Goal: Complete application form: Complete application form

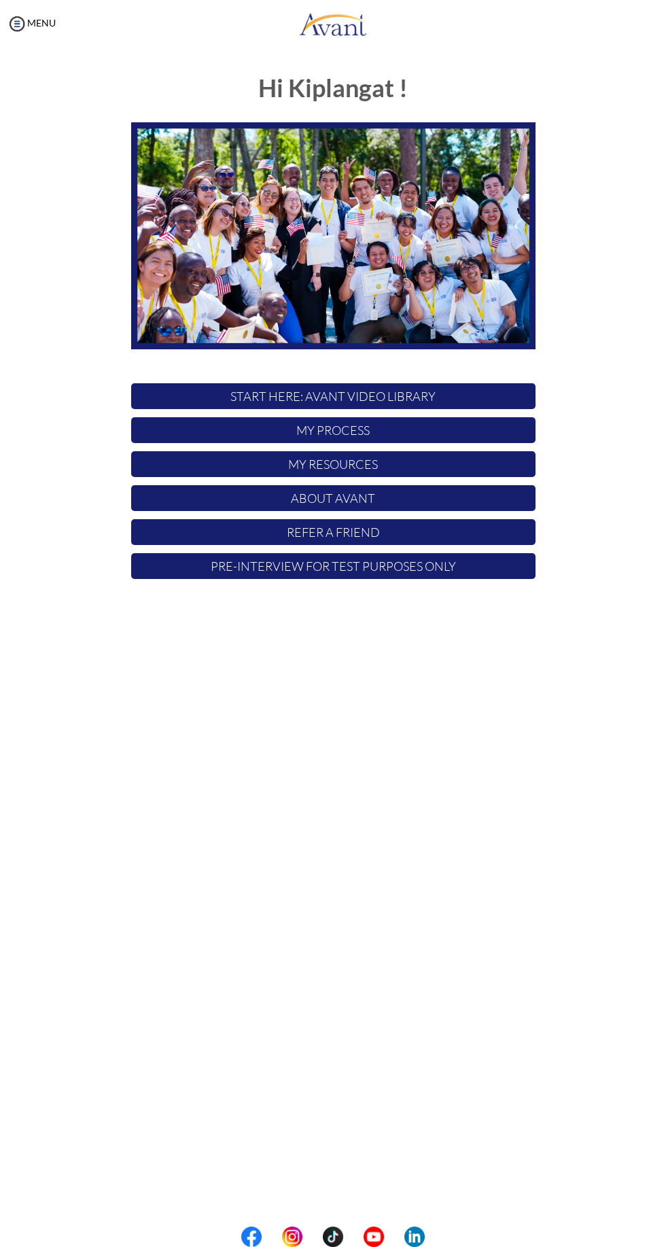
click at [428, 390] on p "START HERE: Avant Video Library" at bounding box center [333, 396] width 404 height 26
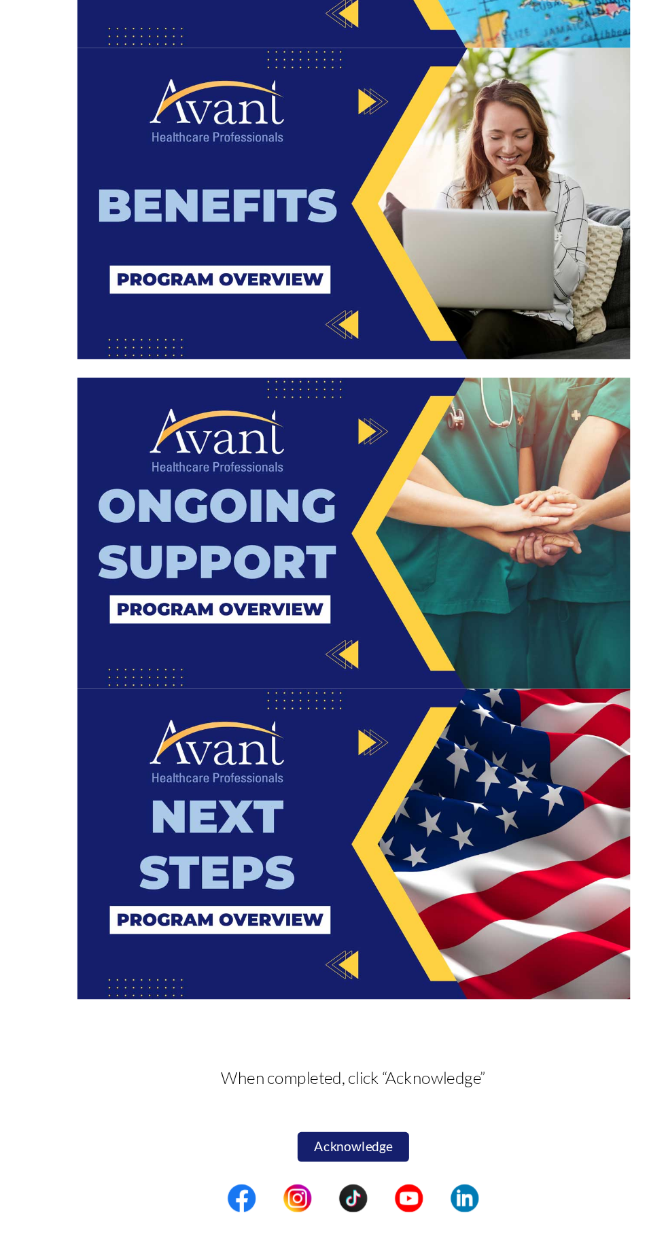
scroll to position [1296, 0]
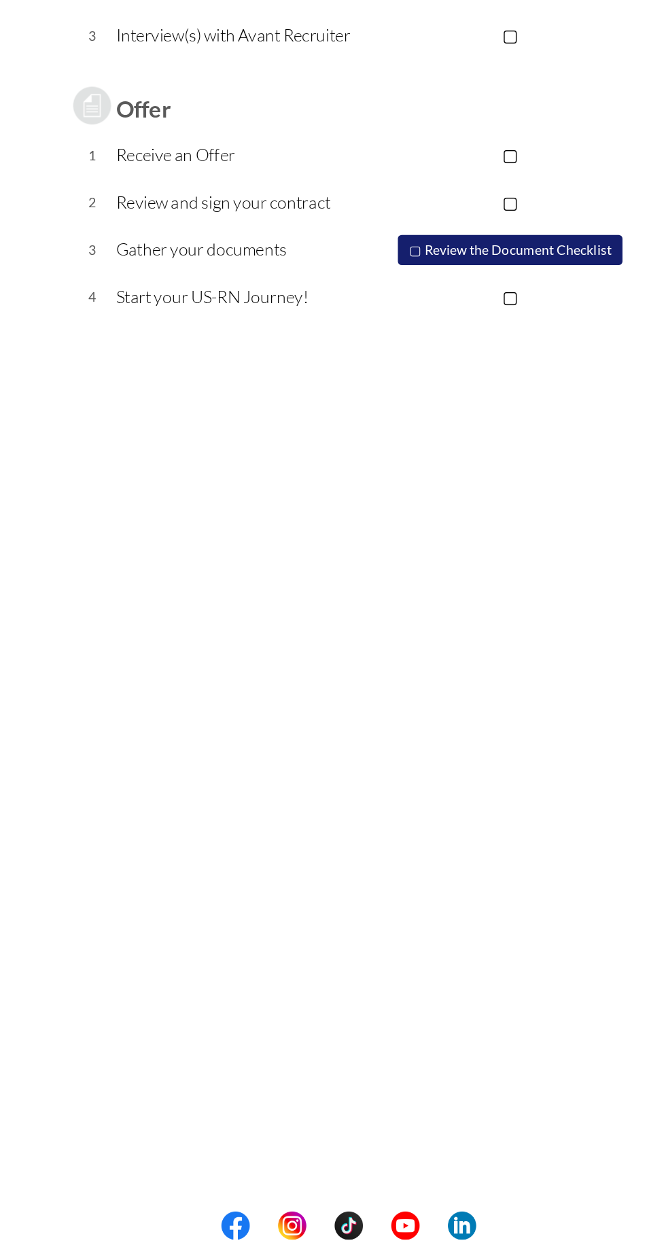
scroll to position [0, 0]
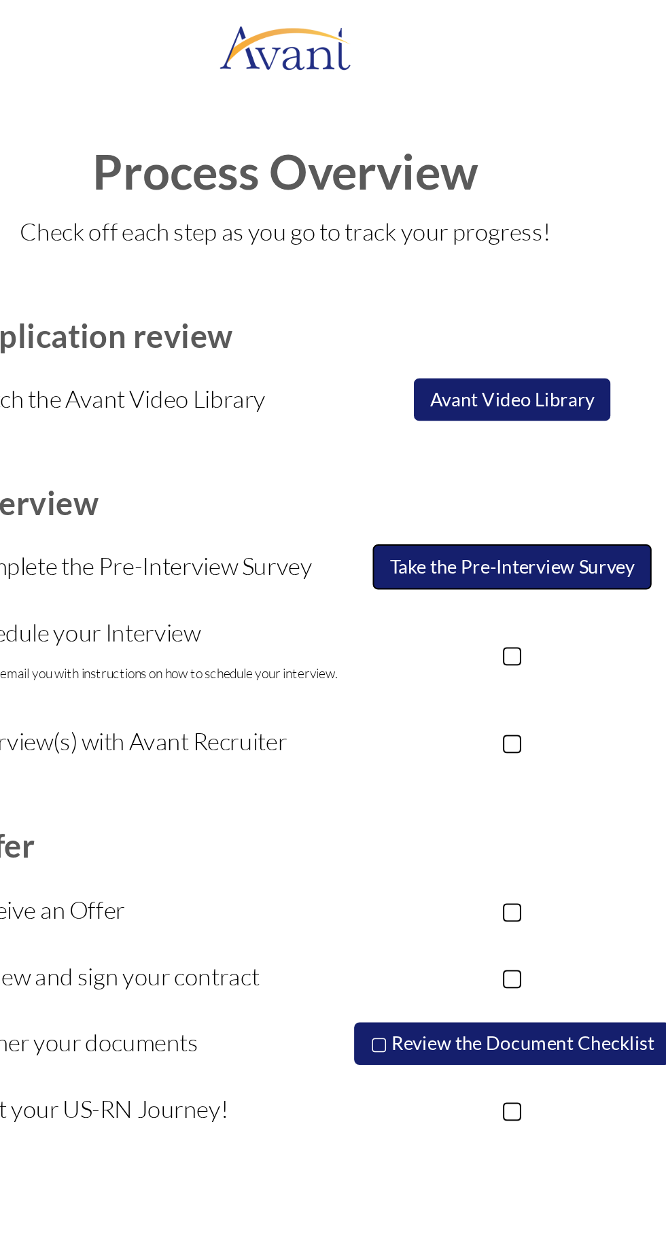
click at [468, 292] on button "Take the Pre-Interview Survey" at bounding box center [449, 290] width 143 height 23
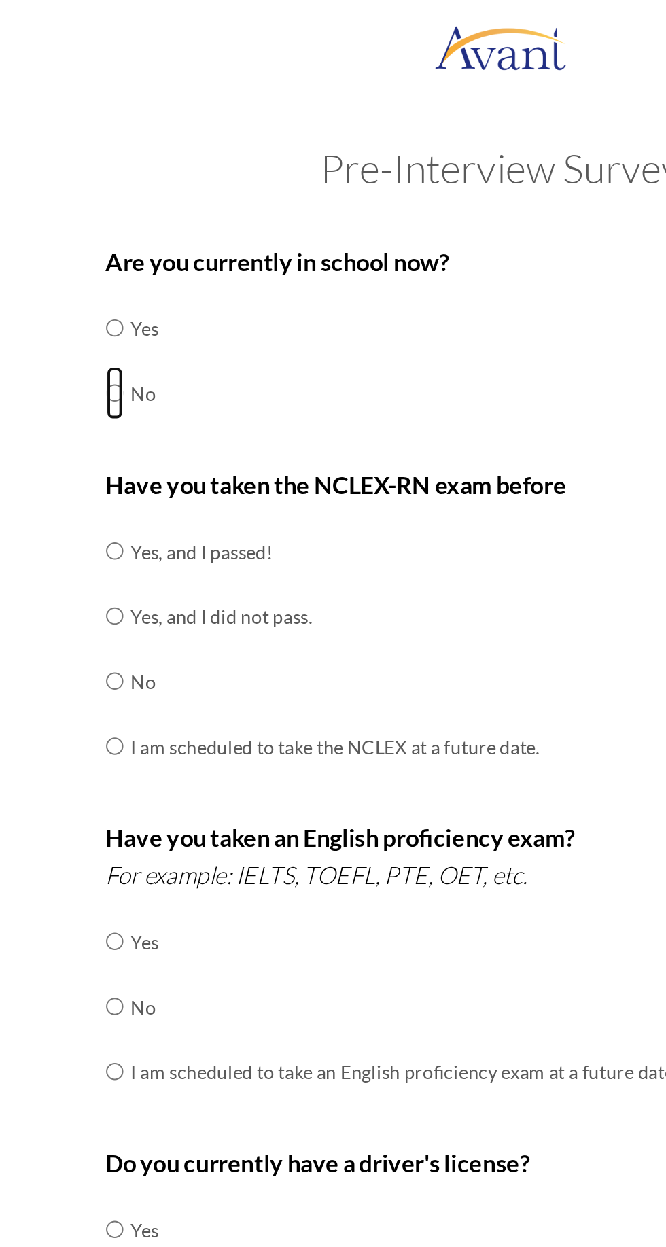
click at [140, 182] on input "radio" at bounding box center [135, 167] width 9 height 27
radio input "true"
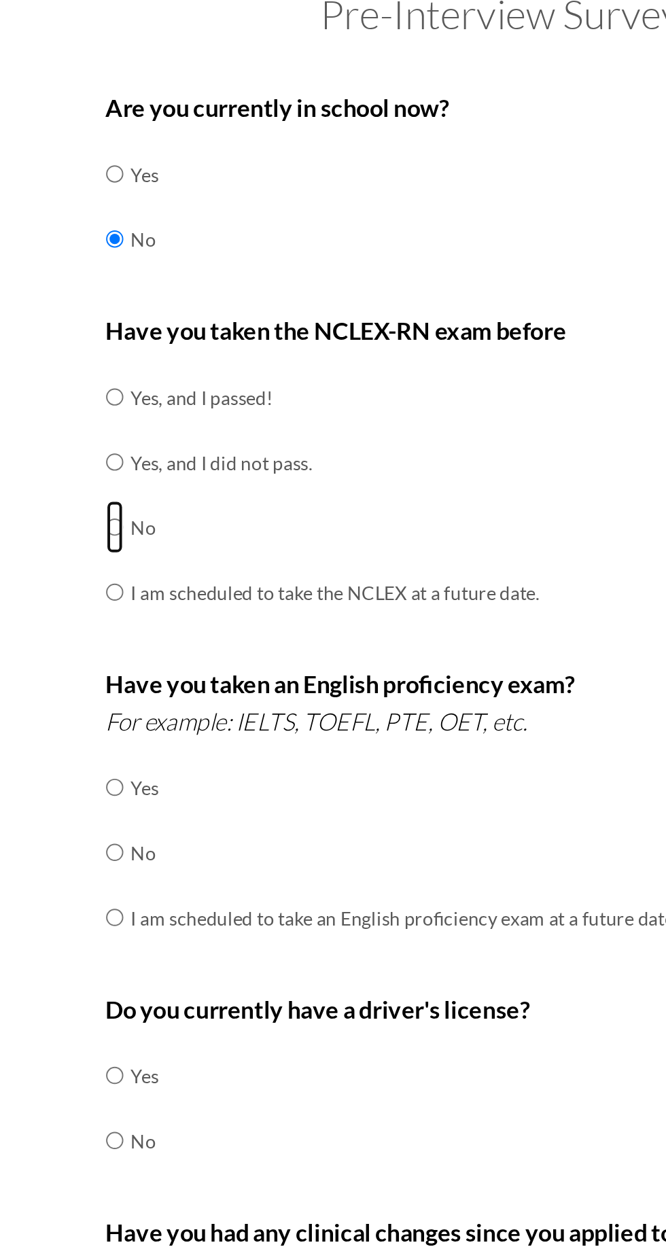
click at [133, 296] on input "radio" at bounding box center [135, 282] width 9 height 27
radio input "true"
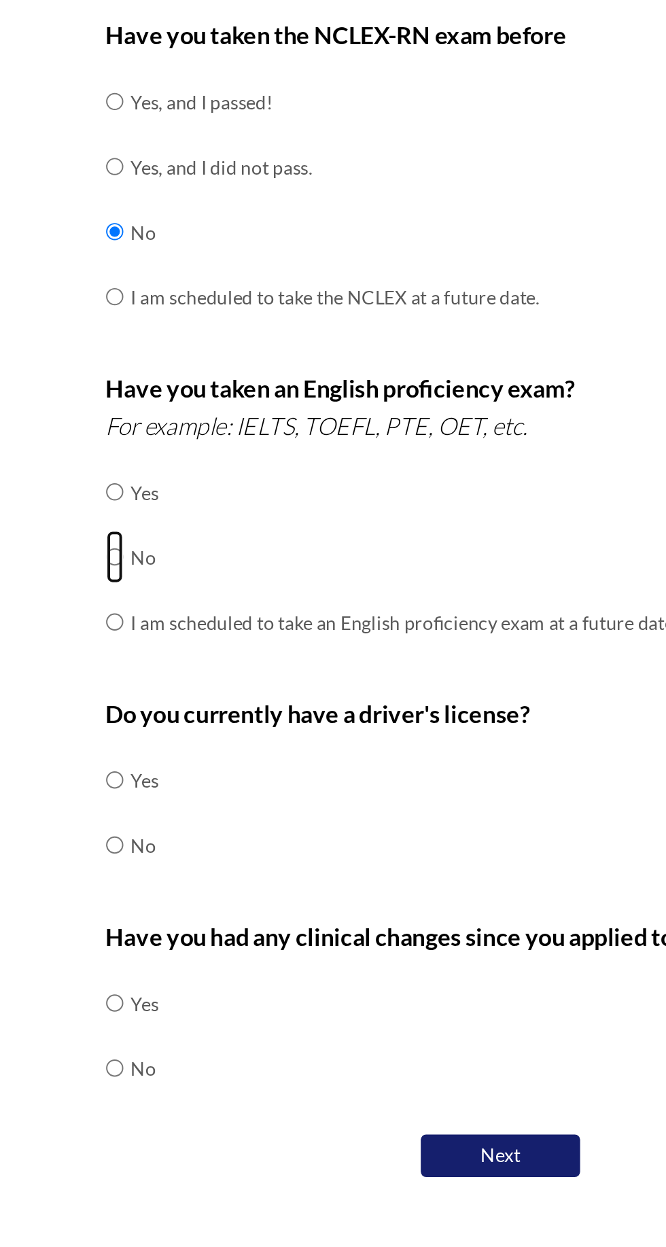
click at [131, 496] on input "radio" at bounding box center [135, 481] width 9 height 27
radio input "true"
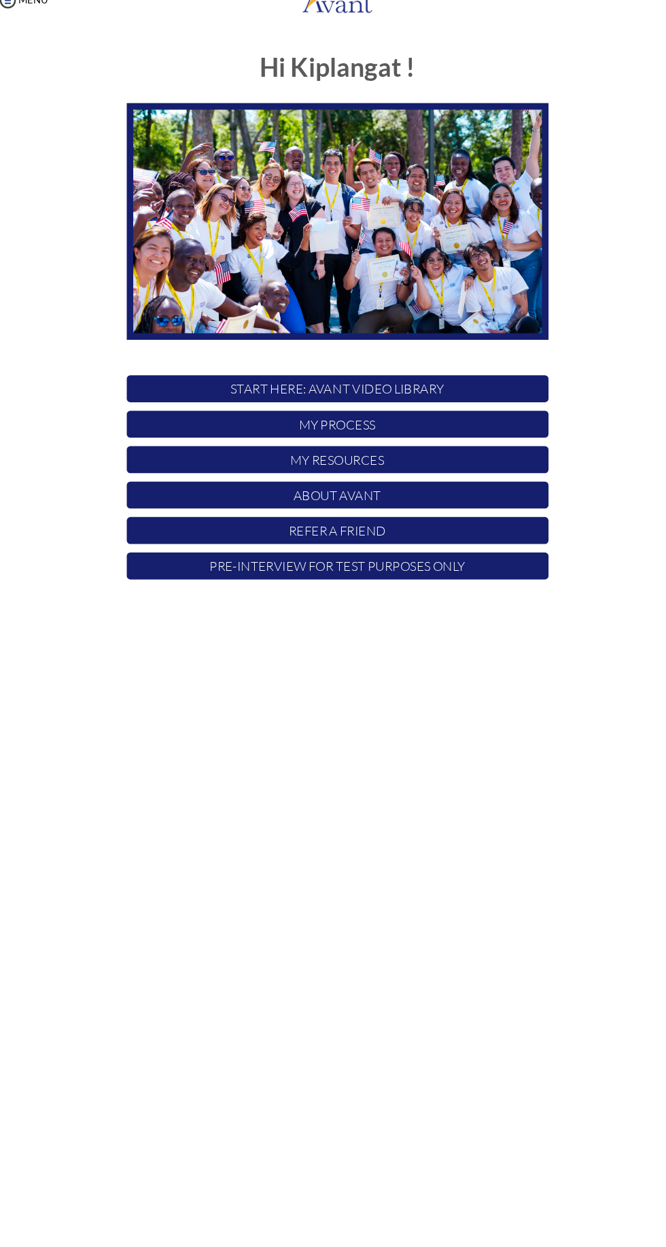
click at [409, 394] on p "START HERE: Avant Video Library" at bounding box center [333, 396] width 404 height 26
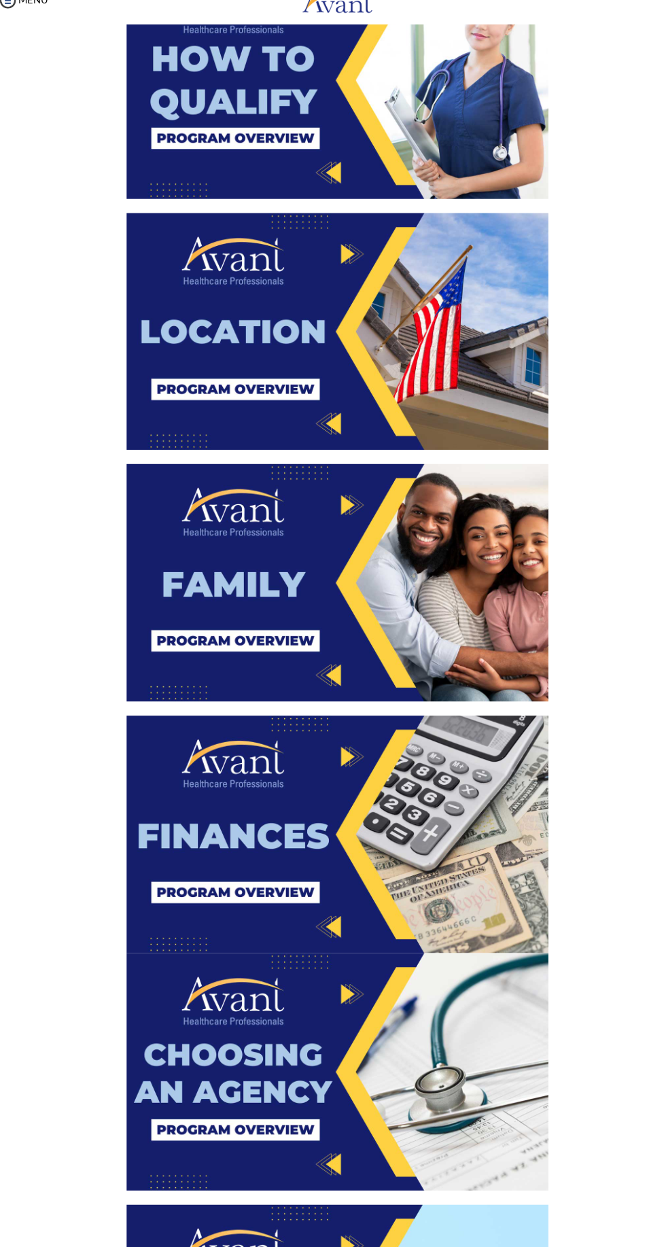
scroll to position [1392, 0]
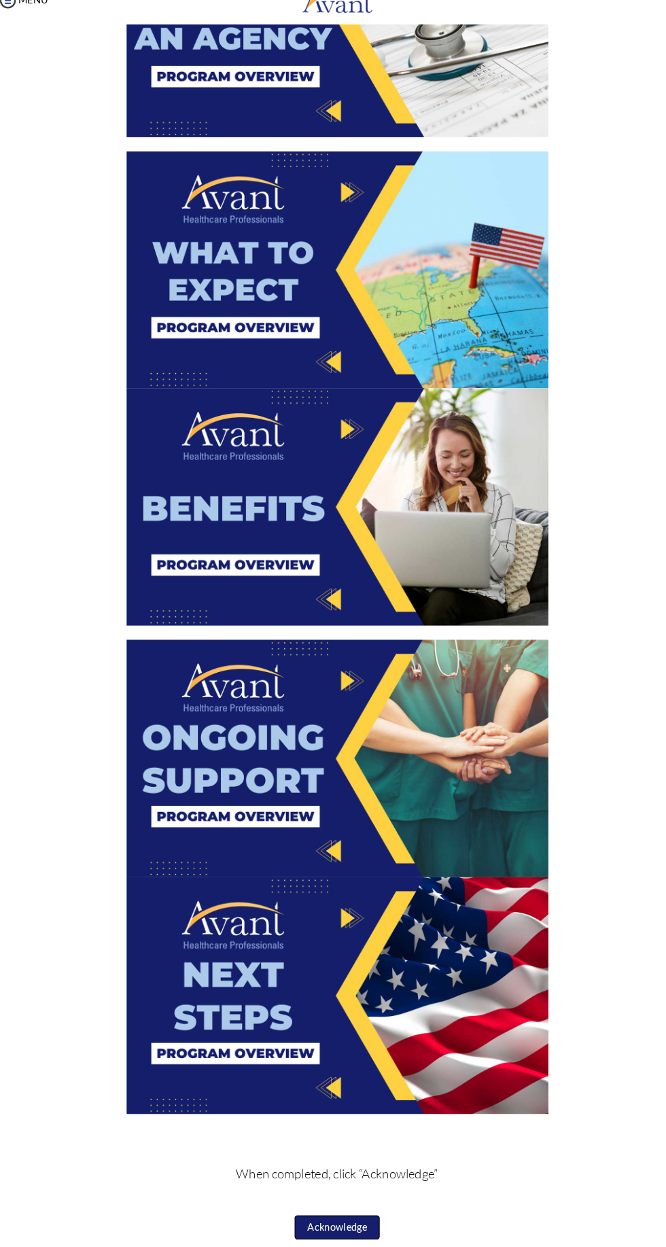
click at [347, 1203] on button "Acknowledge" at bounding box center [333, 1200] width 82 height 23
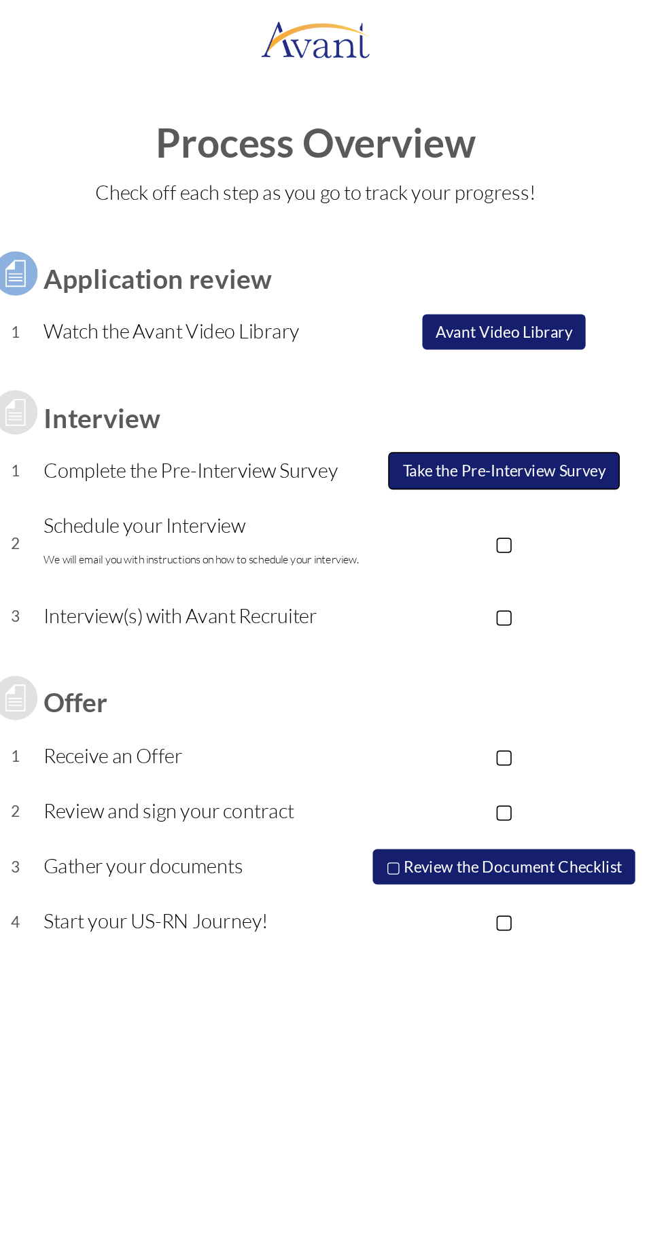
click at [459, 289] on button "Take the Pre-Interview Survey" at bounding box center [449, 290] width 143 height 23
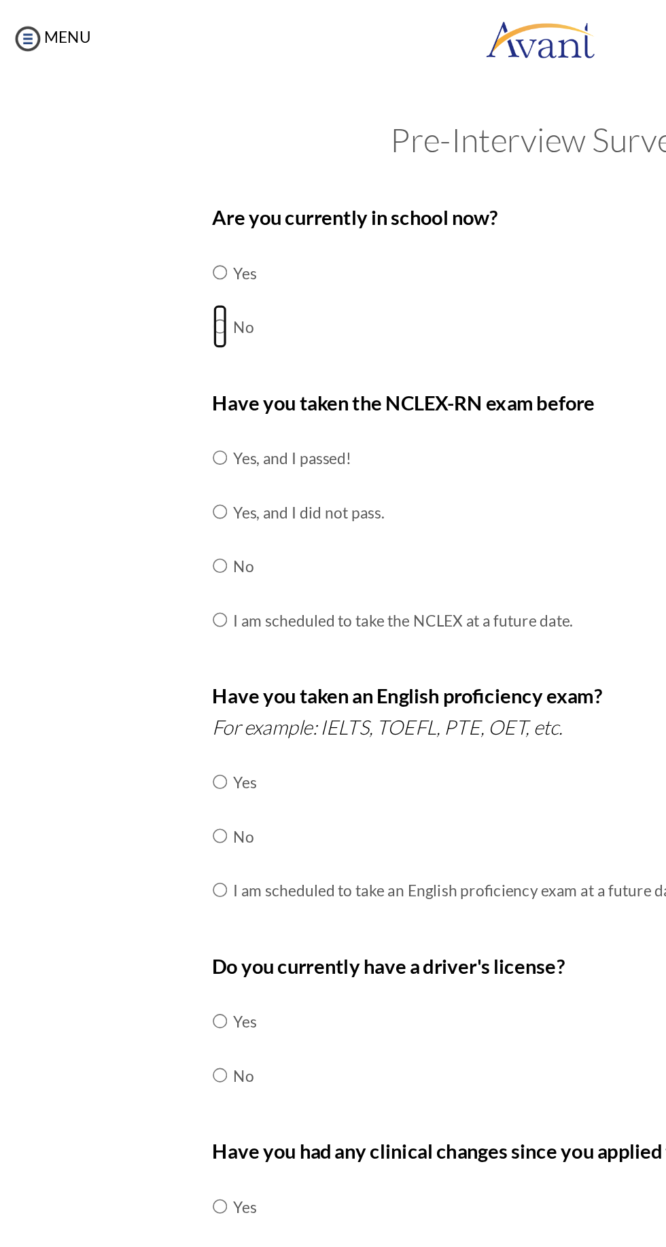
click at [138, 182] on input "radio" at bounding box center [135, 167] width 9 height 27
radio input "true"
click at [216, 354] on td "No" at bounding box center [248, 348] width 209 height 33
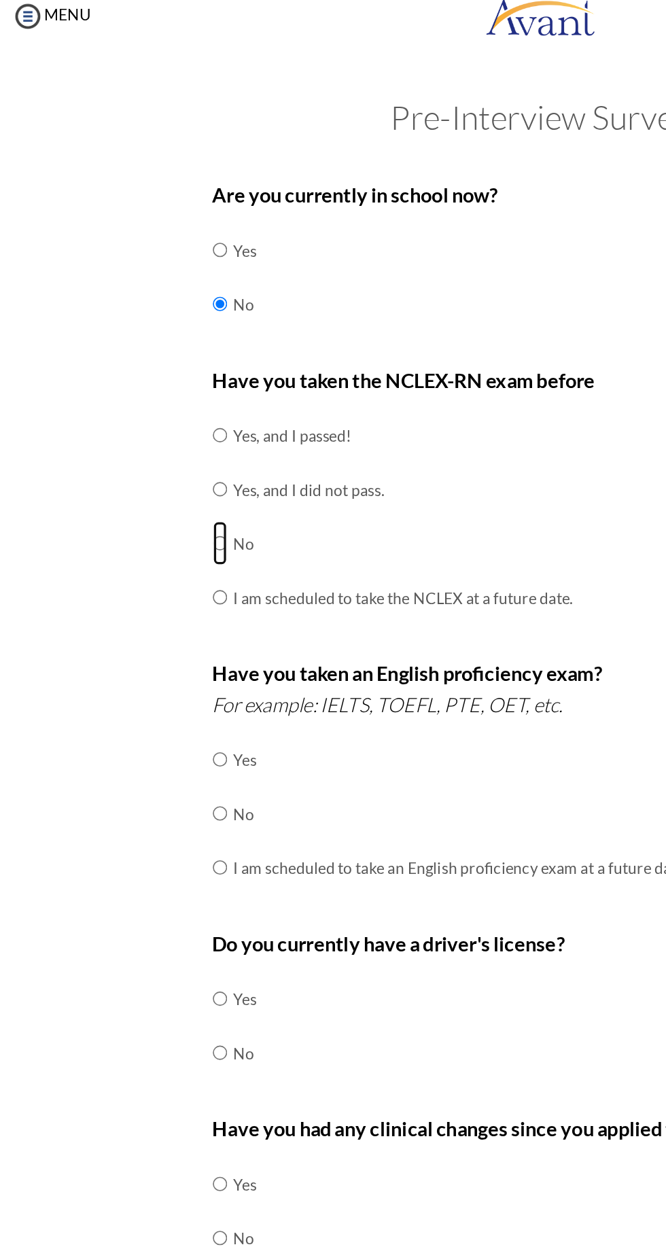
click at [139, 296] on input "radio" at bounding box center [135, 282] width 9 height 27
radio input "true"
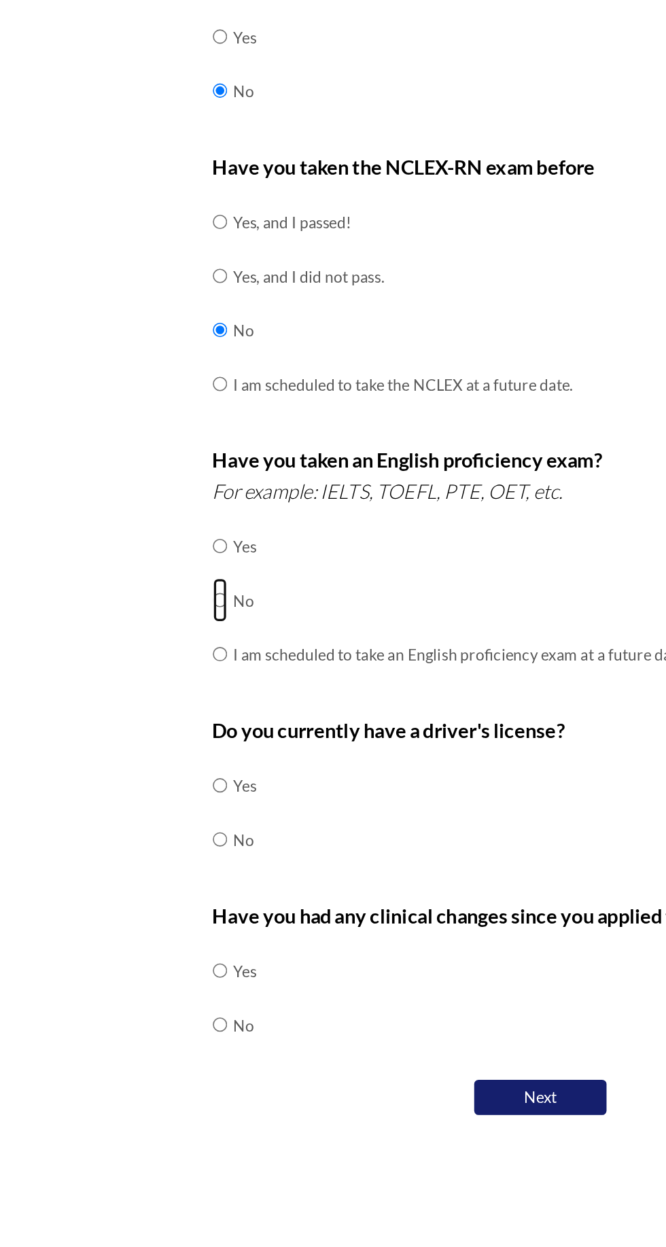
click at [135, 496] on input "radio" at bounding box center [135, 481] width 9 height 27
radio input "true"
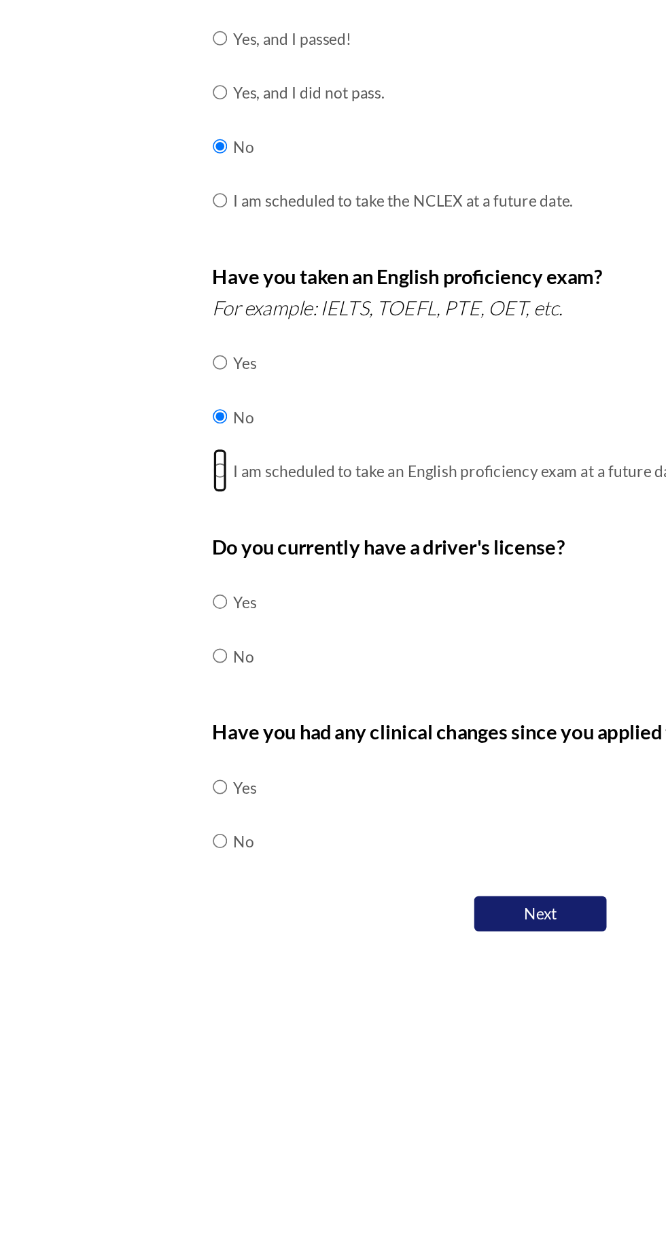
click at [136, 496] on input "radio" at bounding box center [135, 481] width 9 height 27
radio input "true"
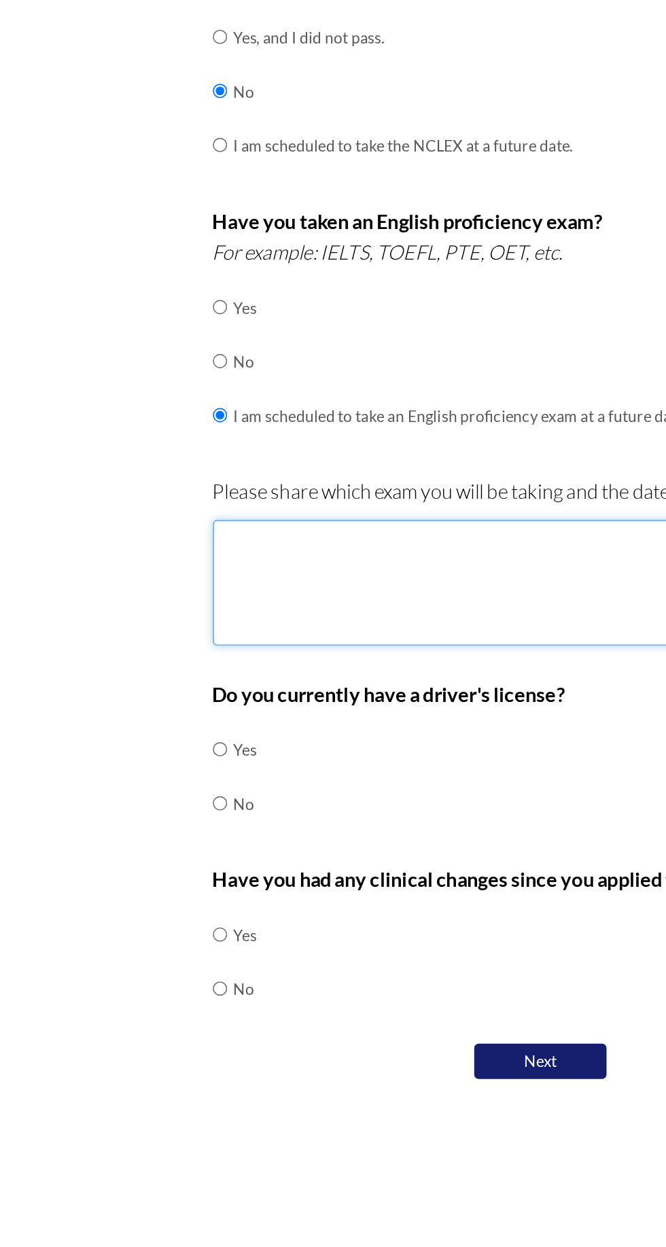
click at [238, 672] on textarea at bounding box center [333, 651] width 404 height 77
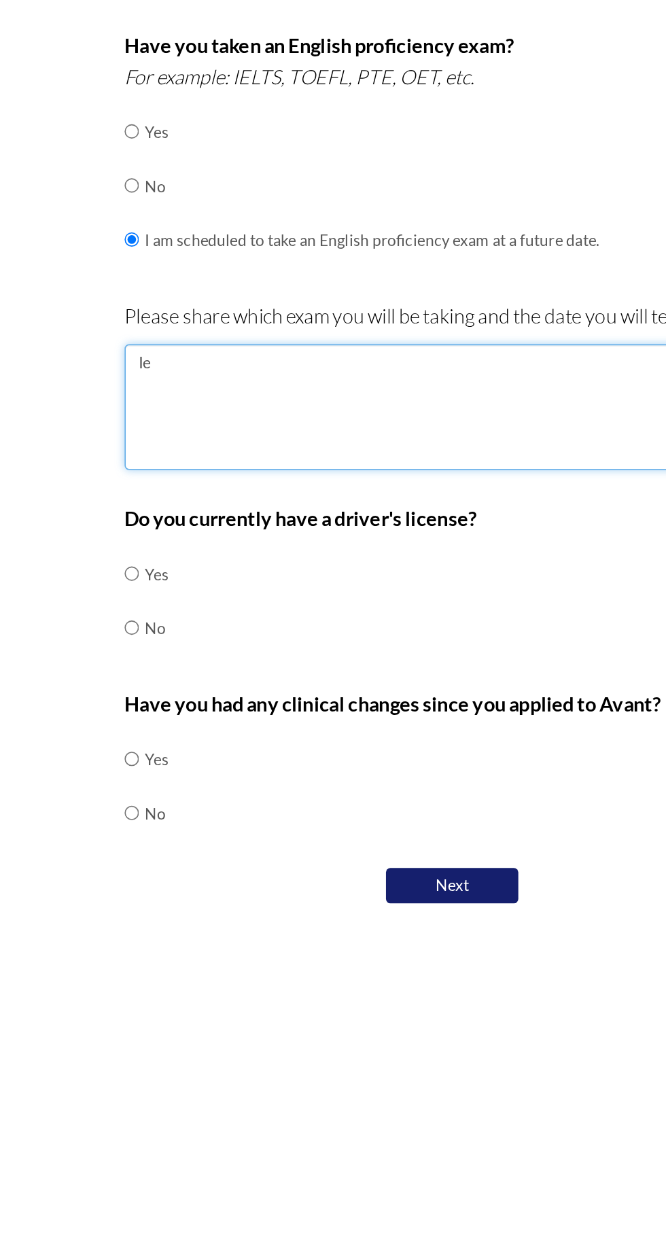
type textarea "I"
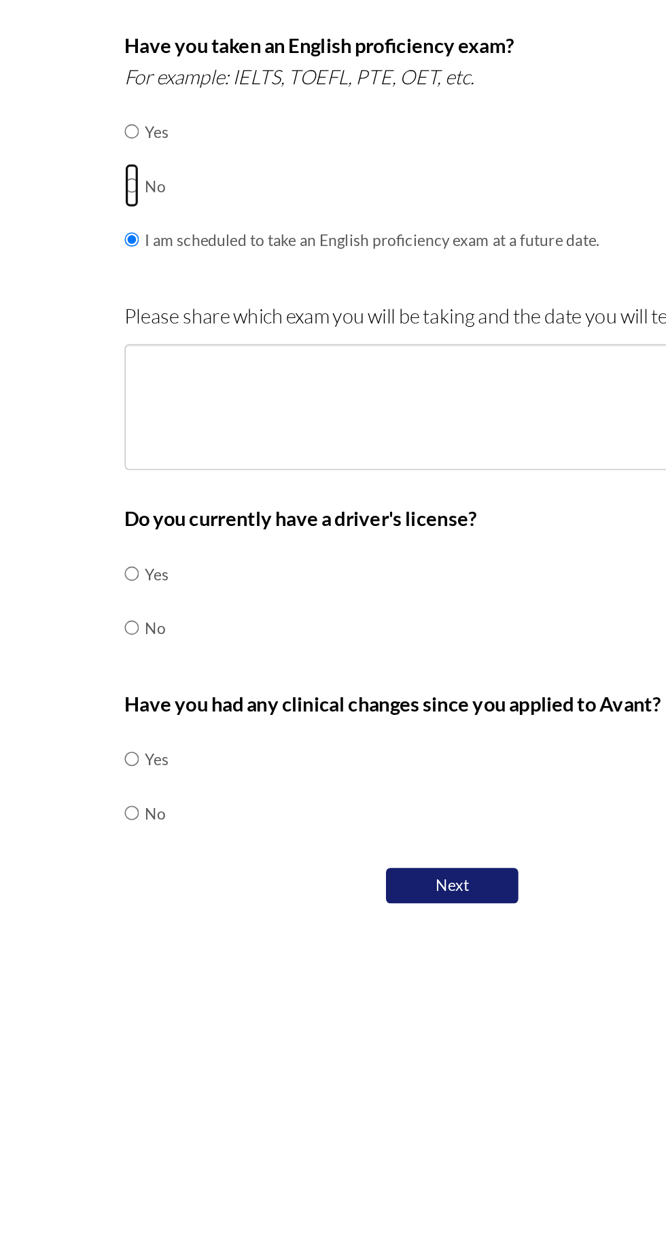
click at [139, 496] on input "radio" at bounding box center [135, 481] width 9 height 27
radio input "true"
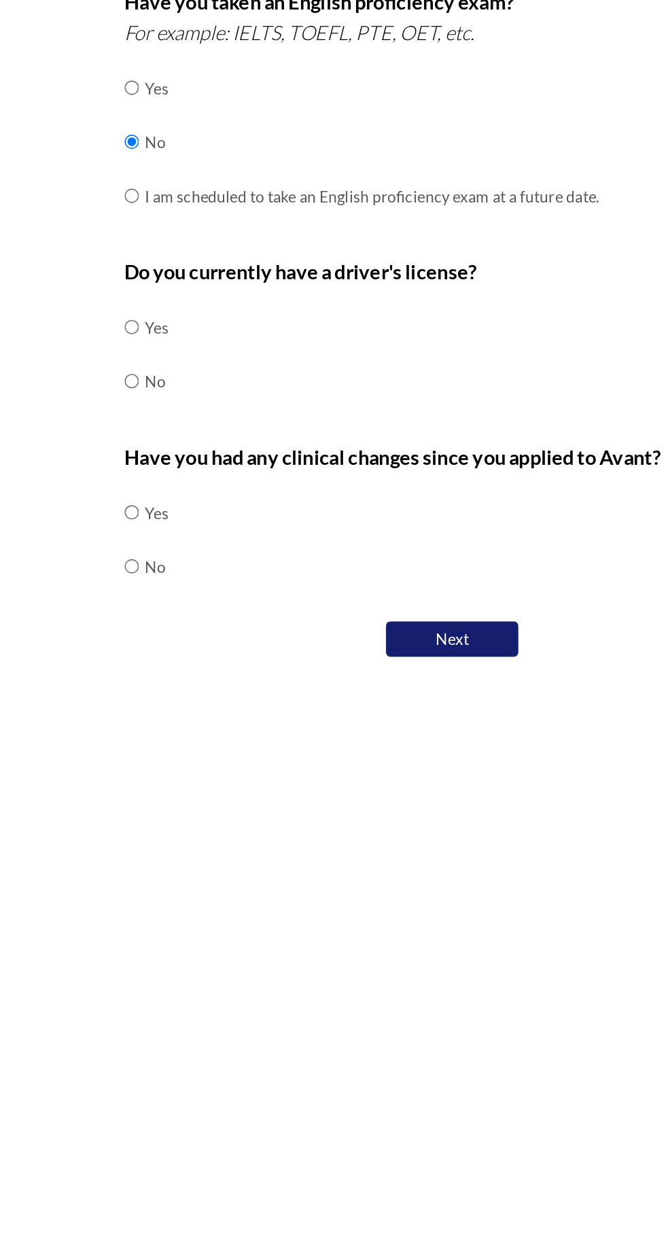
click at [114, 623] on div "Are you currently in school now? Yes No Have you taken the NCLEX-RN exam before…" at bounding box center [333, 477] width 510 height 719
click at [135, 626] on input "radio" at bounding box center [135, 629] width 9 height 27
radio input "true"
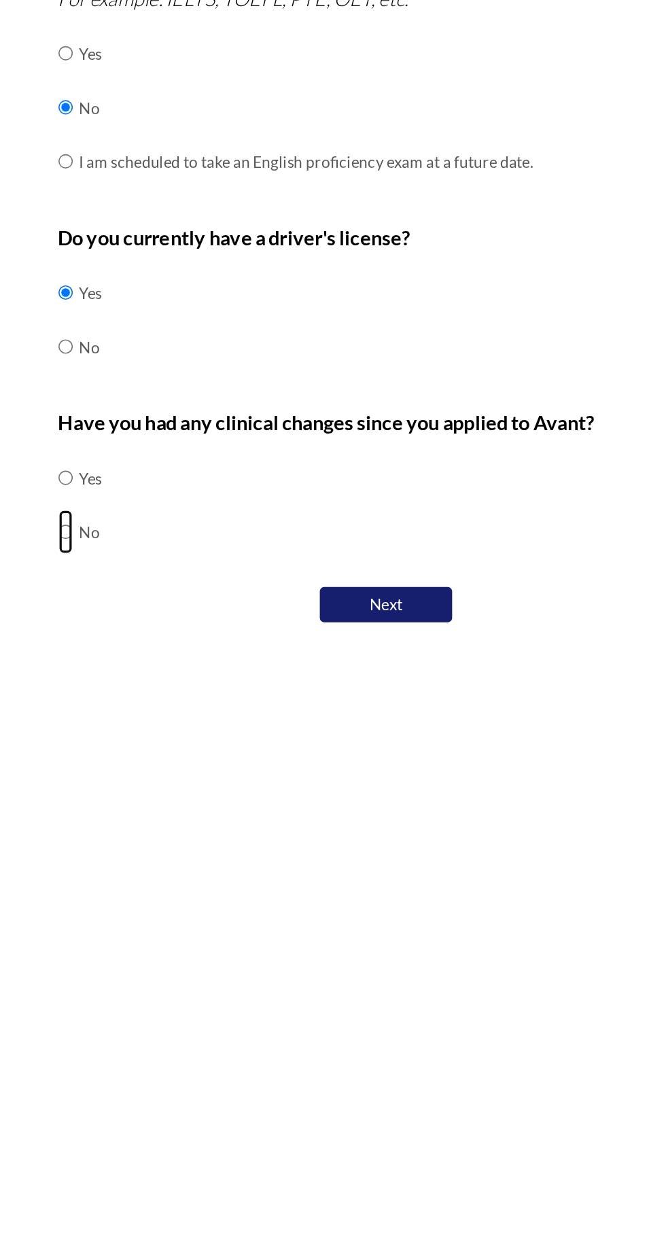
click at [139, 757] on input "radio" at bounding box center [135, 743] width 9 height 27
radio input "true"
click at [139, 757] on input "radio" at bounding box center [135, 743] width 9 height 27
click at [347, 831] on button "Next" at bounding box center [333, 822] width 82 height 23
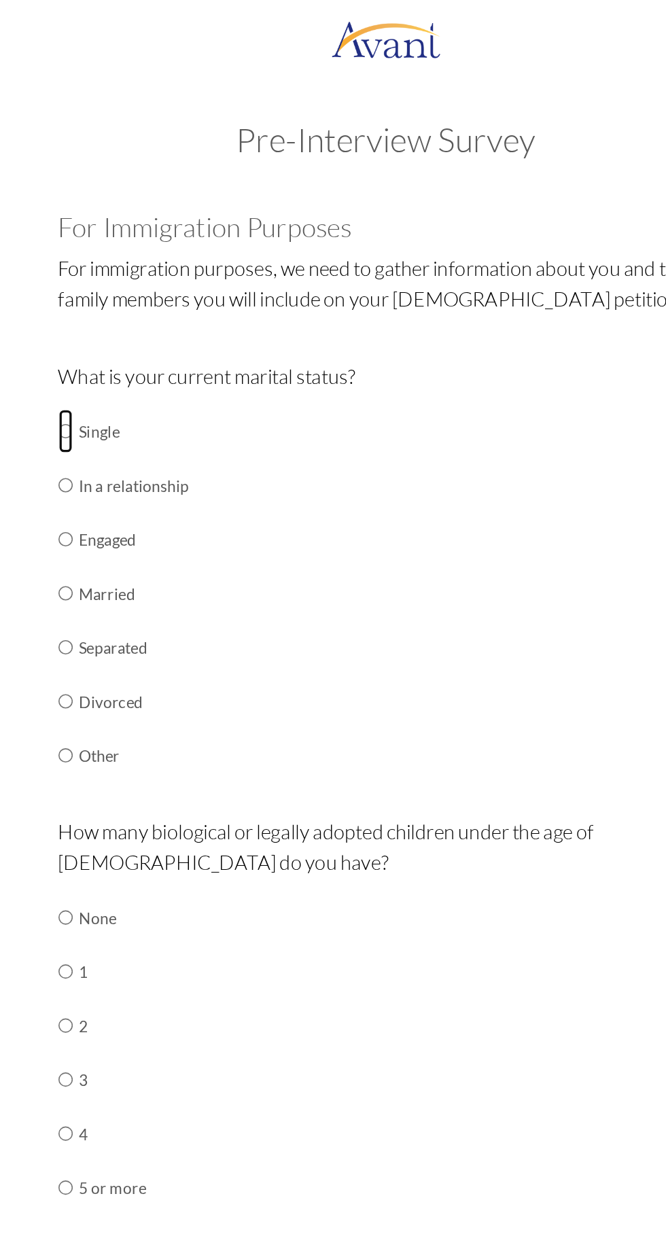
click at [139, 269] on input "radio" at bounding box center [135, 265] width 9 height 27
radio input "true"
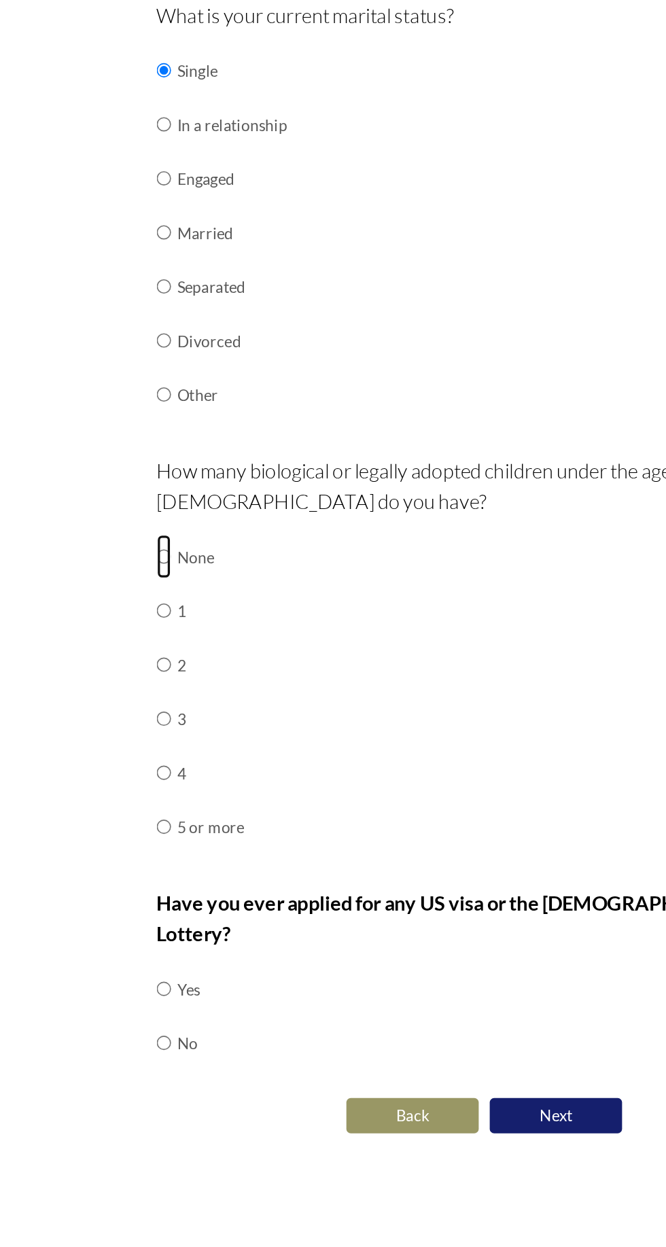
click at [135, 562] on input "radio" at bounding box center [135, 565] width 9 height 27
radio input "true"
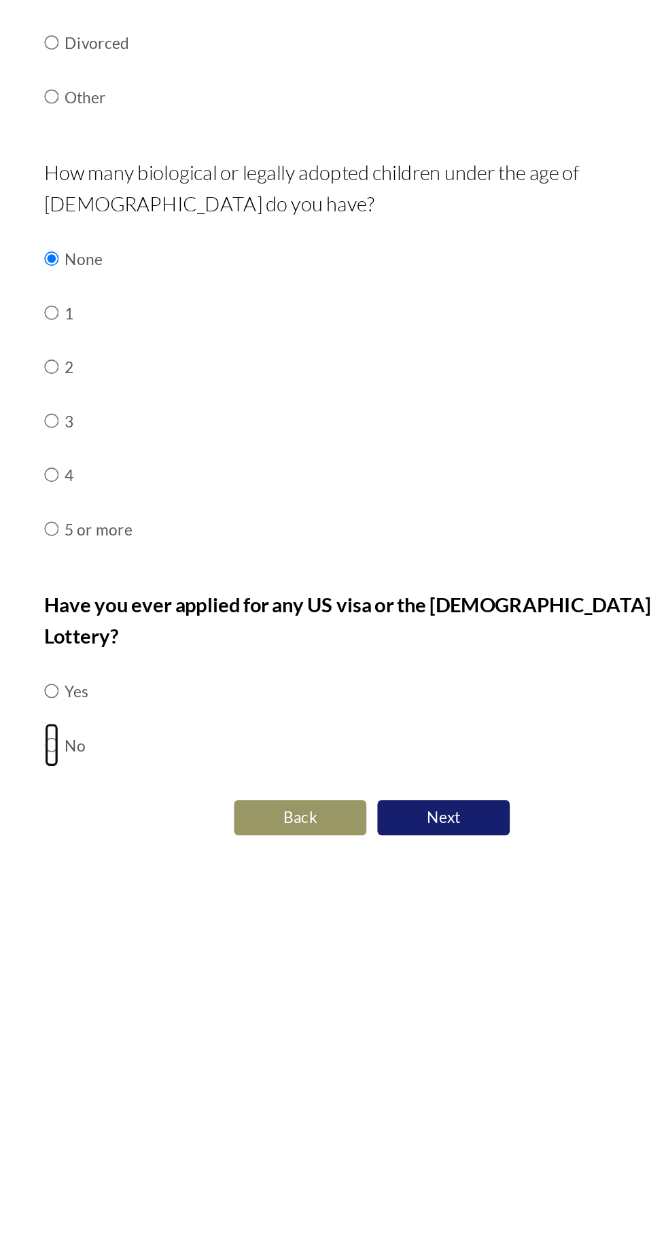
click at [134, 846] on input "radio" at bounding box center [135, 831] width 9 height 27
radio input "true"
click at [137, 818] on input "radio" at bounding box center [135, 831] width 9 height 27
radio input "true"
click at [390, 899] on button "Next" at bounding box center [378, 910] width 82 height 23
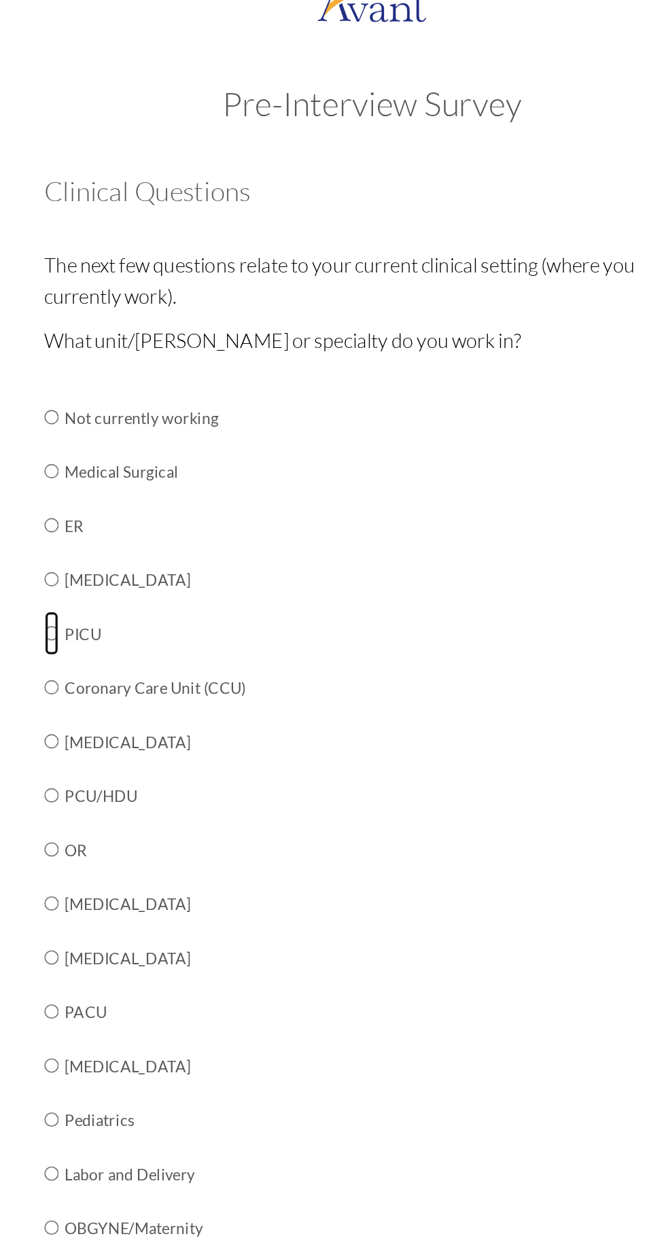
click at [137, 293] on input "radio" at bounding box center [135, 279] width 9 height 27
radio input "true"
click at [136, 293] on input "radio" at bounding box center [135, 279] width 9 height 27
radio input "true"
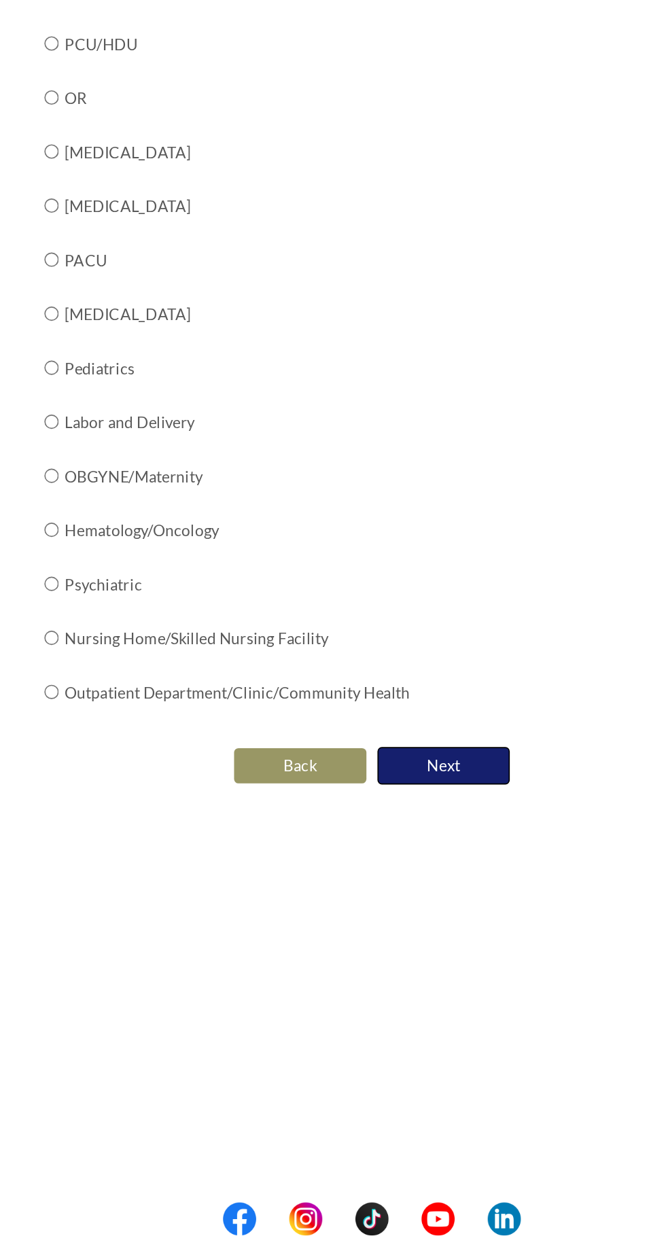
click at [398, 952] on button "Next" at bounding box center [378, 957] width 82 height 23
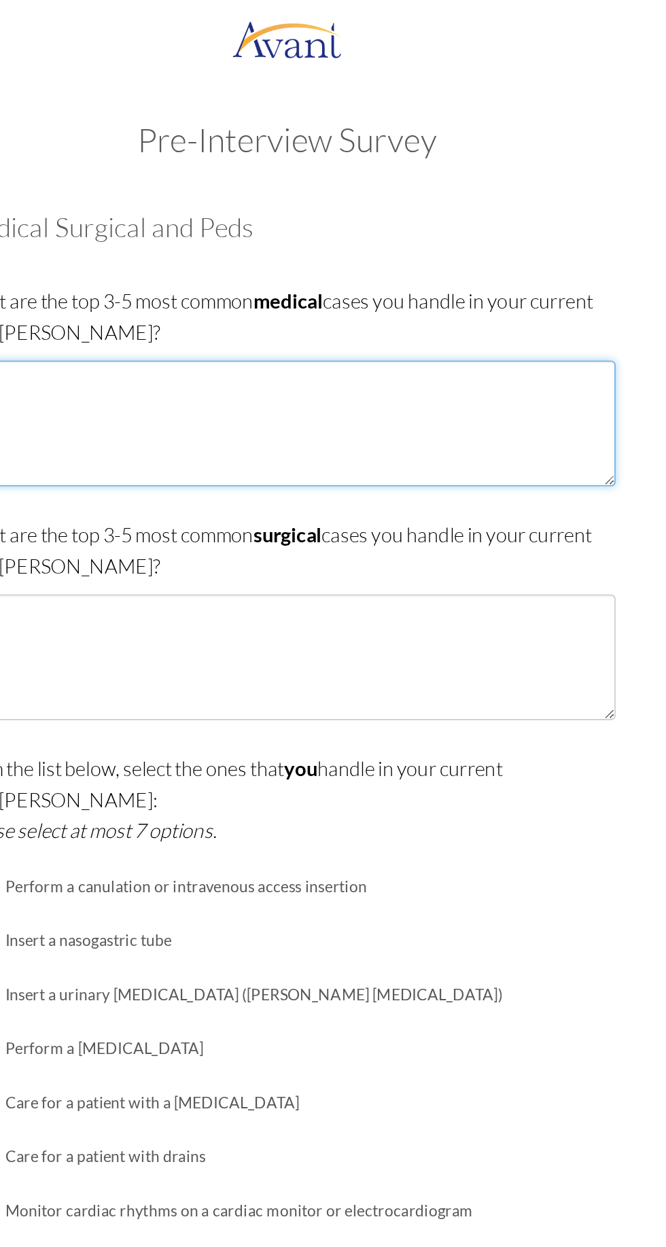
click at [330, 240] on textarea at bounding box center [333, 260] width 404 height 77
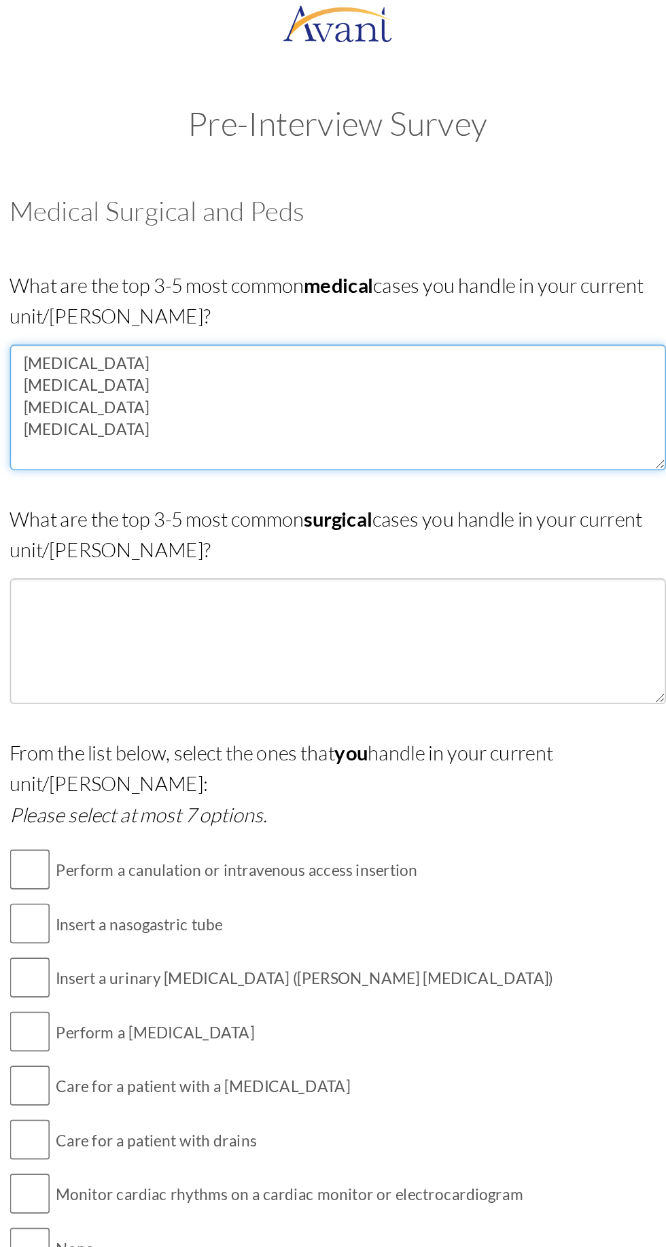
type textarea "[MEDICAL_DATA] [MEDICAL_DATA] [MEDICAL_DATA] [MEDICAL_DATA]"
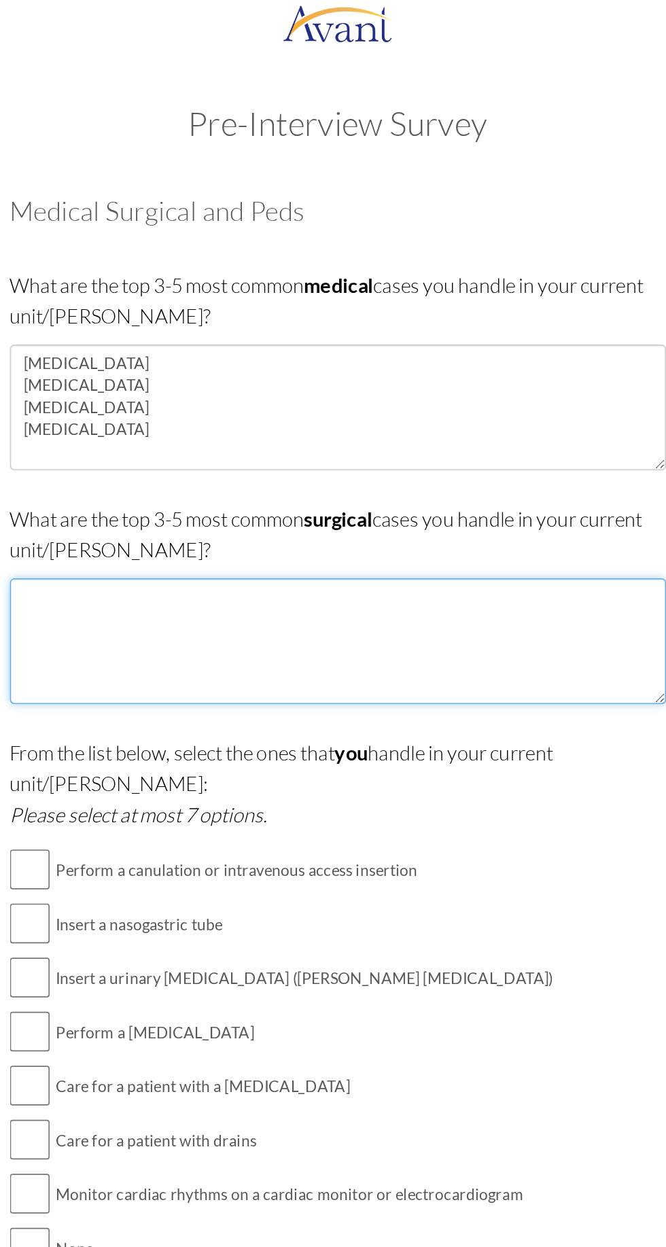
click at [295, 398] on textarea at bounding box center [333, 404] width 404 height 77
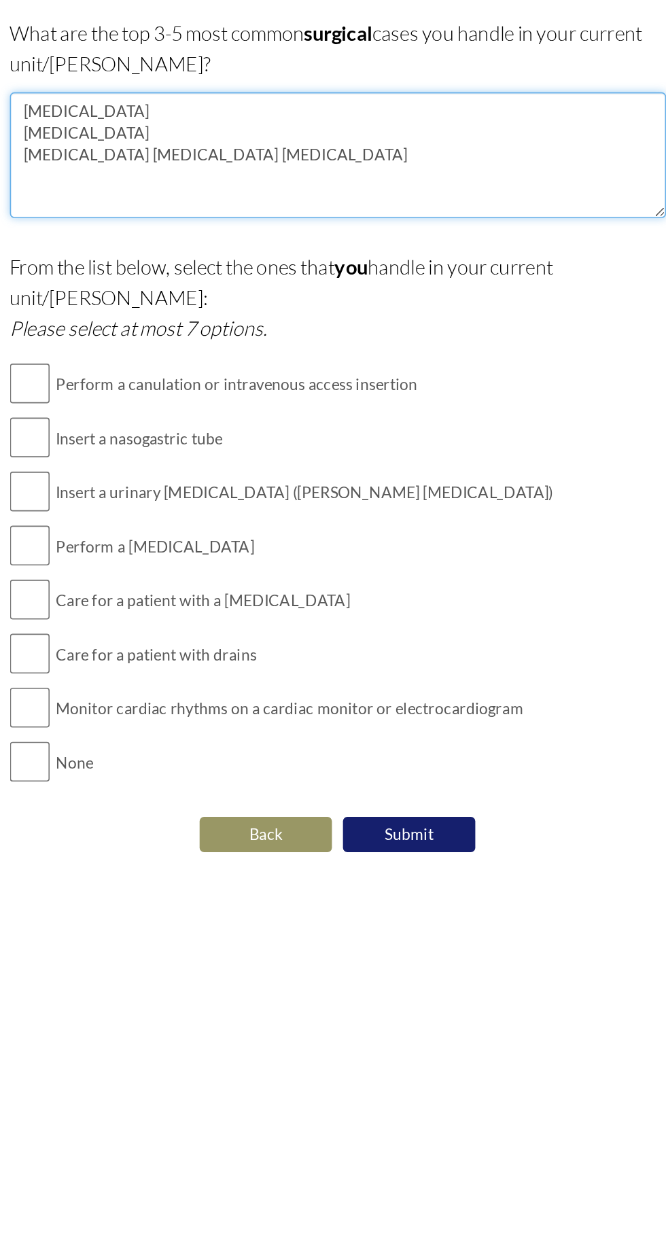
type textarea "[MEDICAL_DATA] [MEDICAL_DATA] [MEDICAL_DATA] [MEDICAL_DATA] [MEDICAL_DATA]"
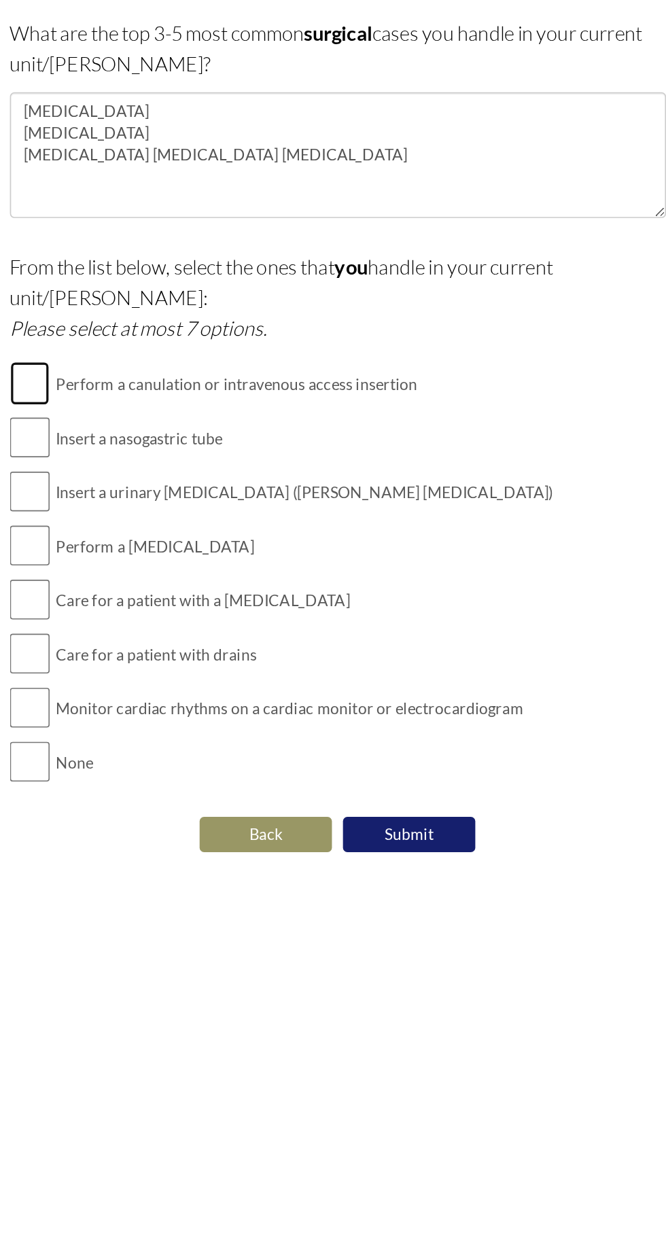
click at [150, 532] on input "checkbox" at bounding box center [143, 545] width 24 height 27
checkbox input "true"
click at [145, 599] on input "checkbox" at bounding box center [143, 612] width 24 height 27
checkbox input "true"
click at [152, 566] on input "checkbox" at bounding box center [143, 579] width 24 height 27
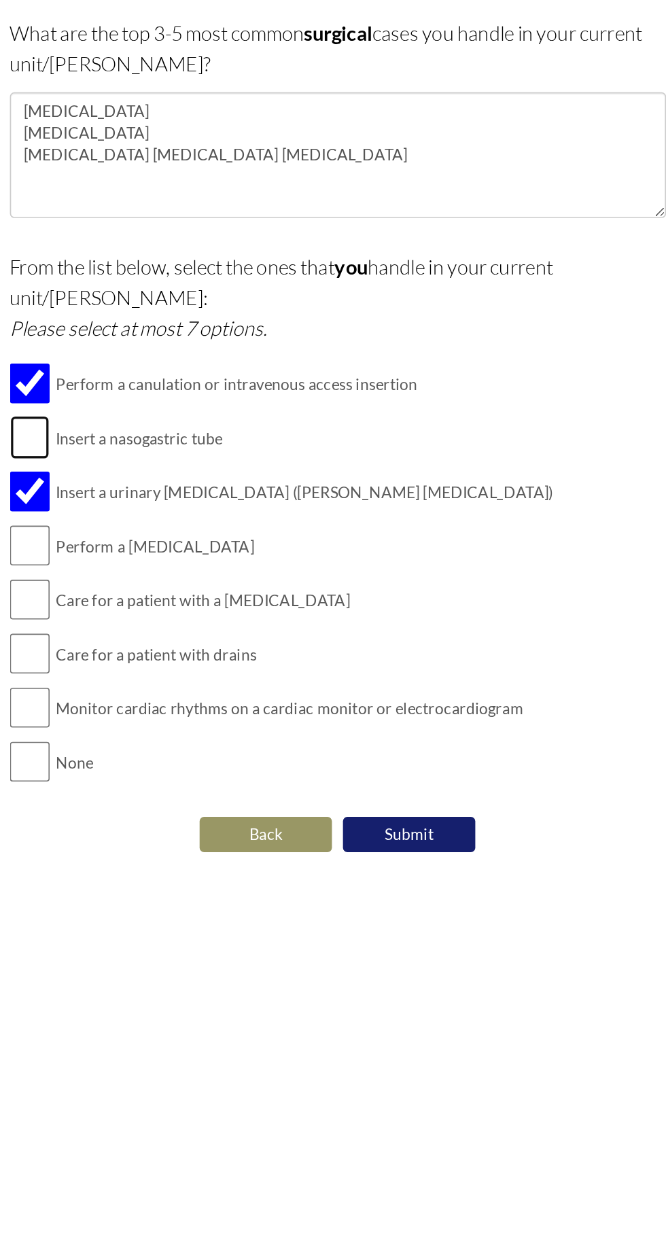
checkbox input "true"
click at [145, 632] on input "checkbox" at bounding box center [143, 645] width 24 height 27
checkbox input "true"
click at [150, 668] on input "checkbox" at bounding box center [143, 679] width 24 height 27
checkbox input "true"
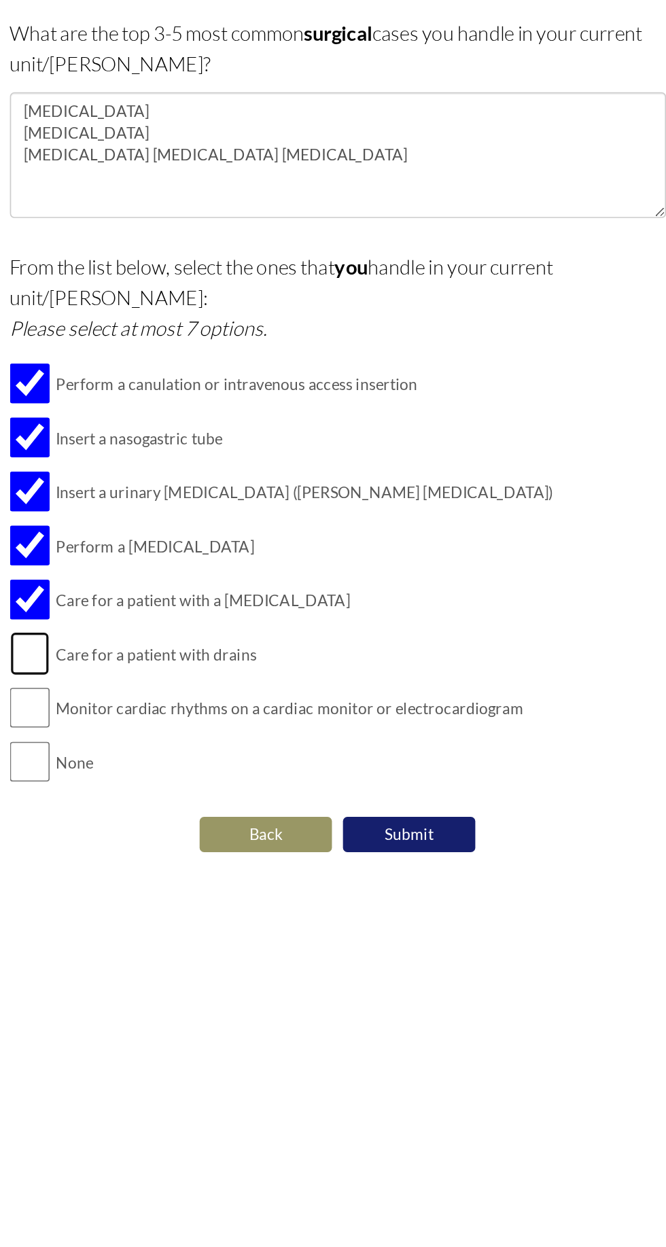
click at [154, 699] on input "checkbox" at bounding box center [143, 712] width 24 height 27
checkbox input "true"
click at [154, 732] on input "checkbox" at bounding box center [143, 745] width 24 height 27
checkbox input "true"
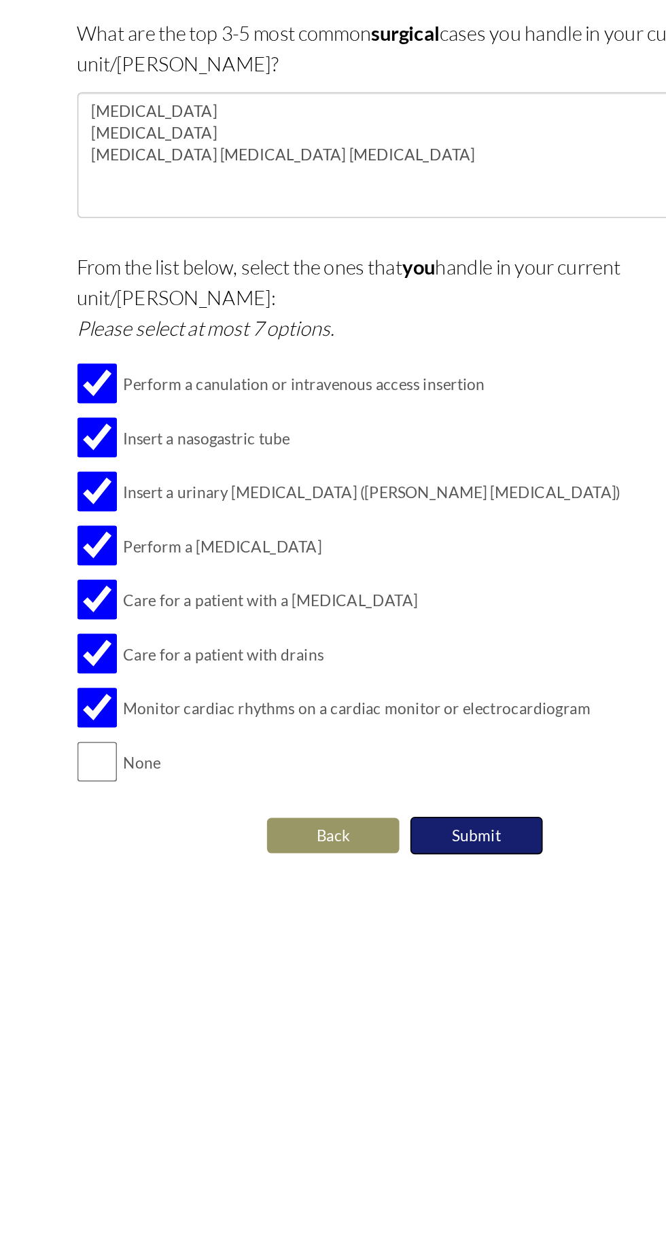
click at [387, 815] on button "Submit" at bounding box center [378, 824] width 82 height 23
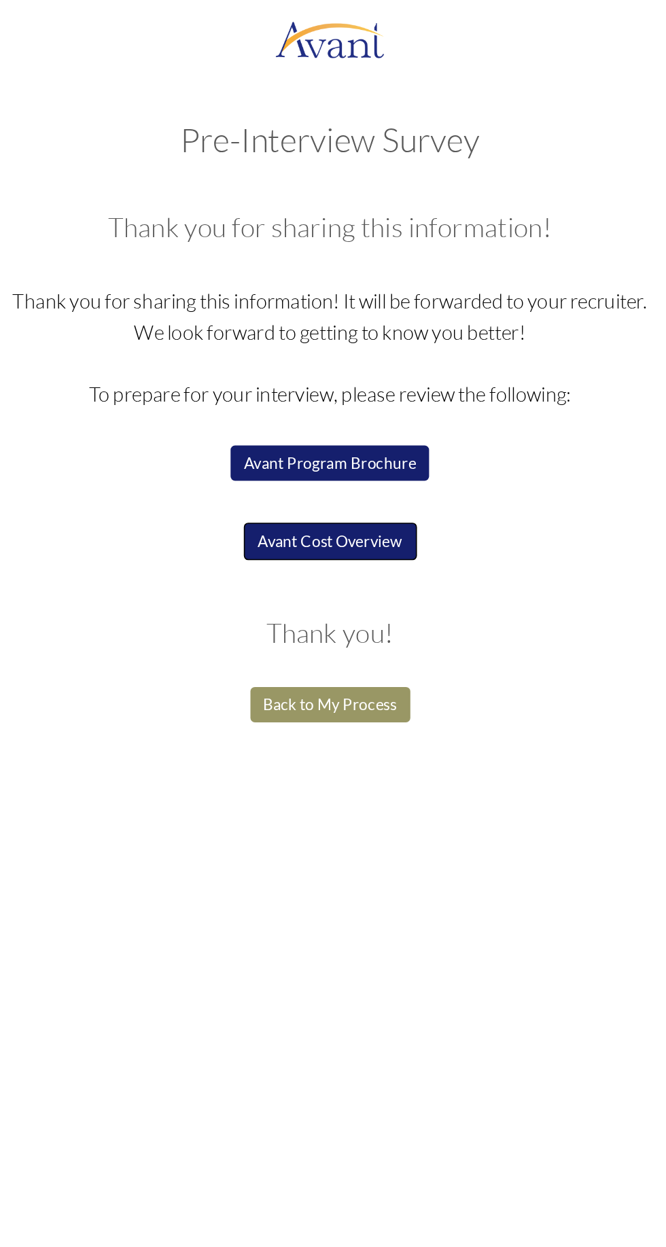
click at [350, 328] on button "Avant Cost Overview" at bounding box center [333, 333] width 107 height 23
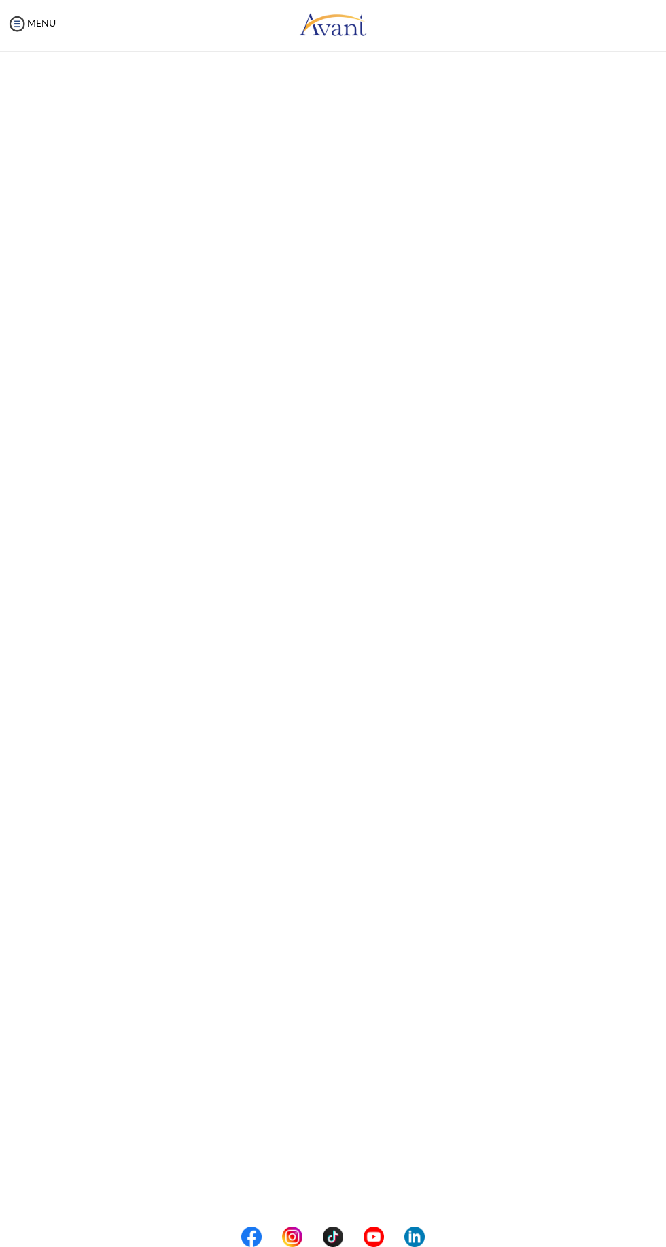
click at [0, 0] on div "Login If you have not registered yet and have not chosen password, please Regis…" at bounding box center [0, 0] width 0 height 0
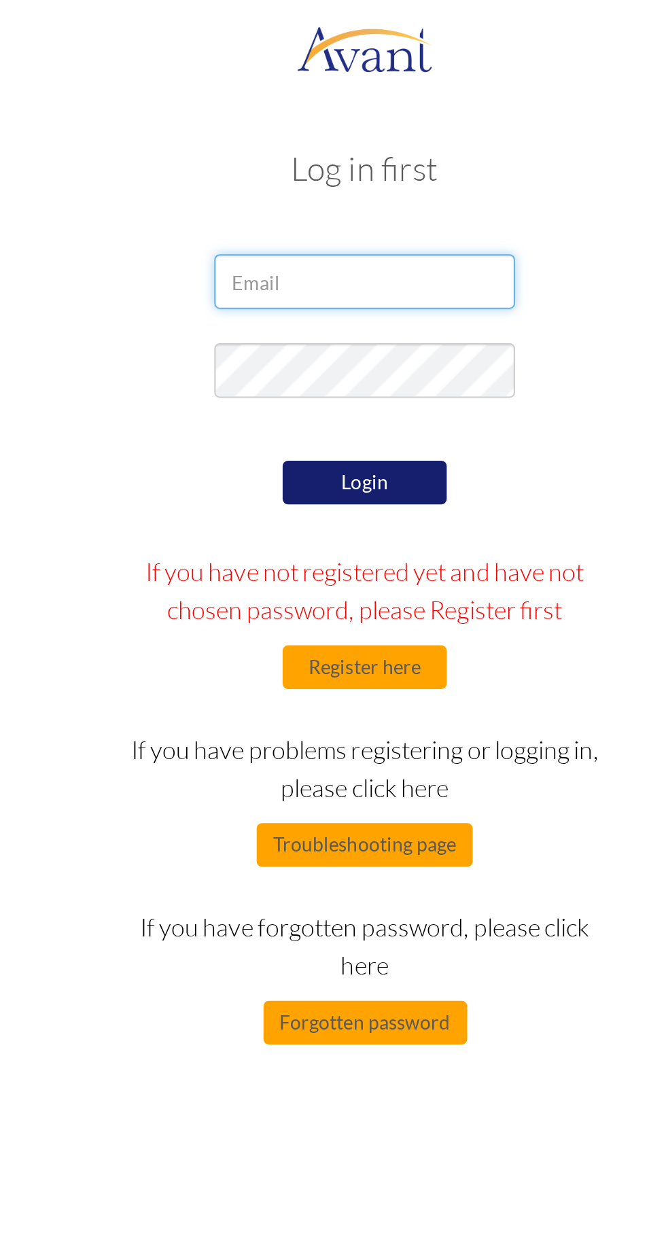
click at [317, 139] on input "email" at bounding box center [333, 139] width 150 height 27
type input "kiplangatkoechvin@gmail.com"
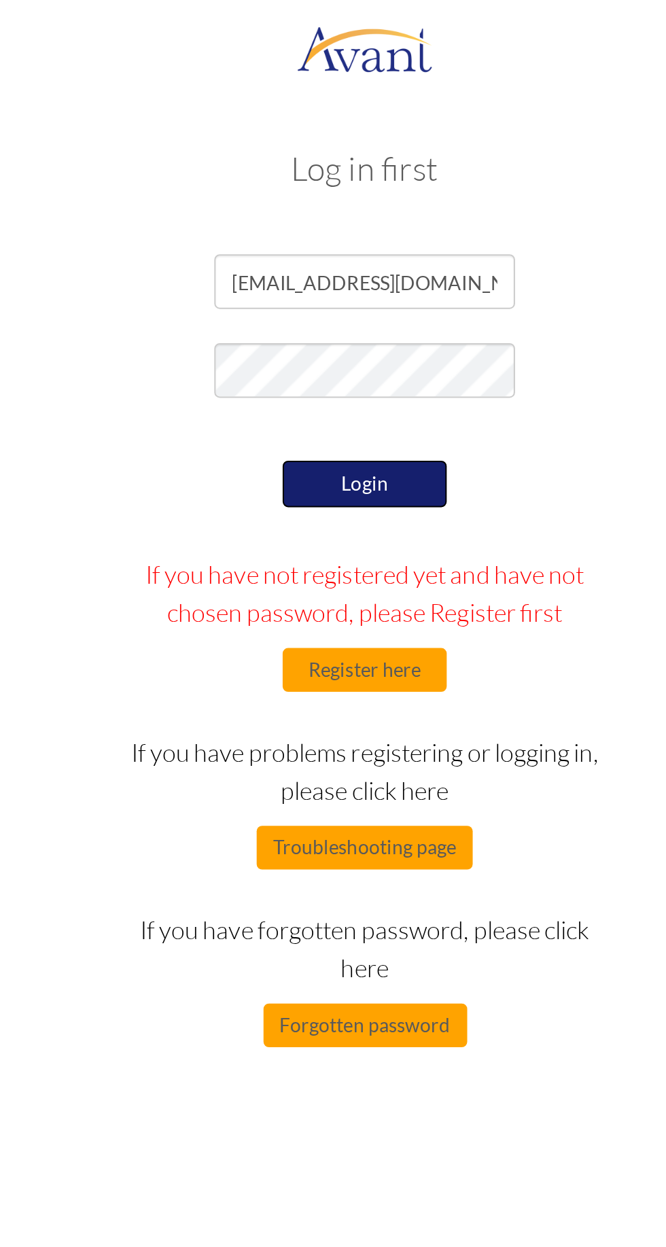
click at [346, 244] on button "Login" at bounding box center [333, 240] width 82 height 23
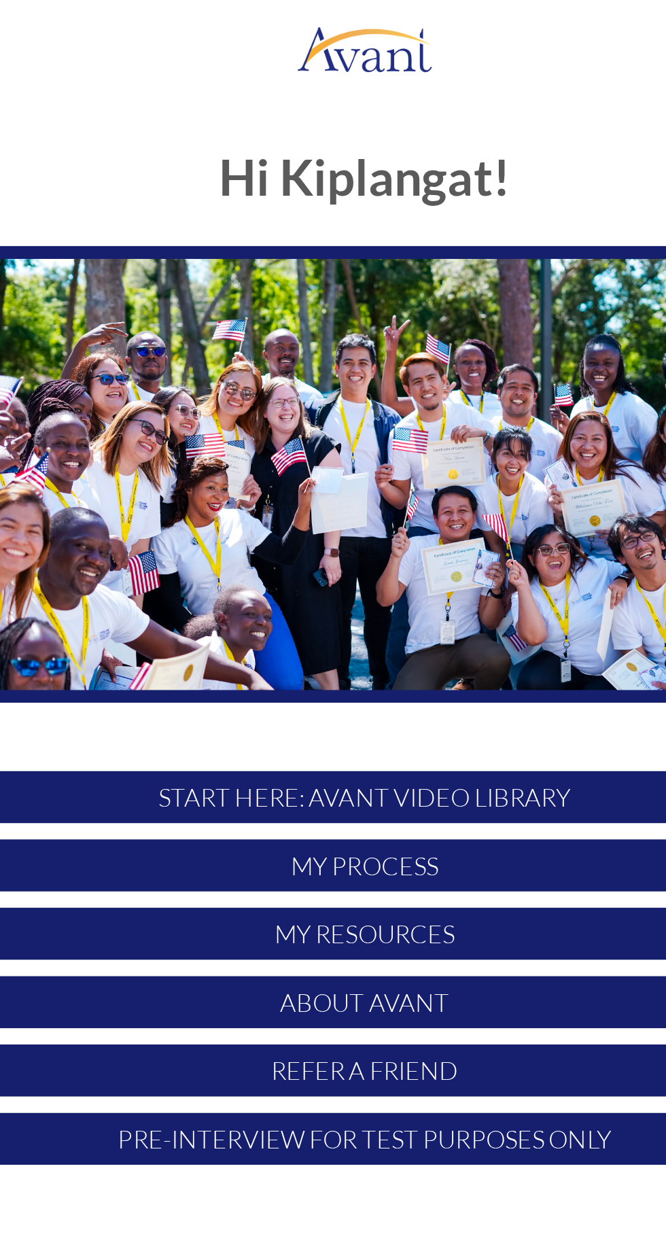
click at [373, 424] on p "My Process" at bounding box center [333, 430] width 404 height 26
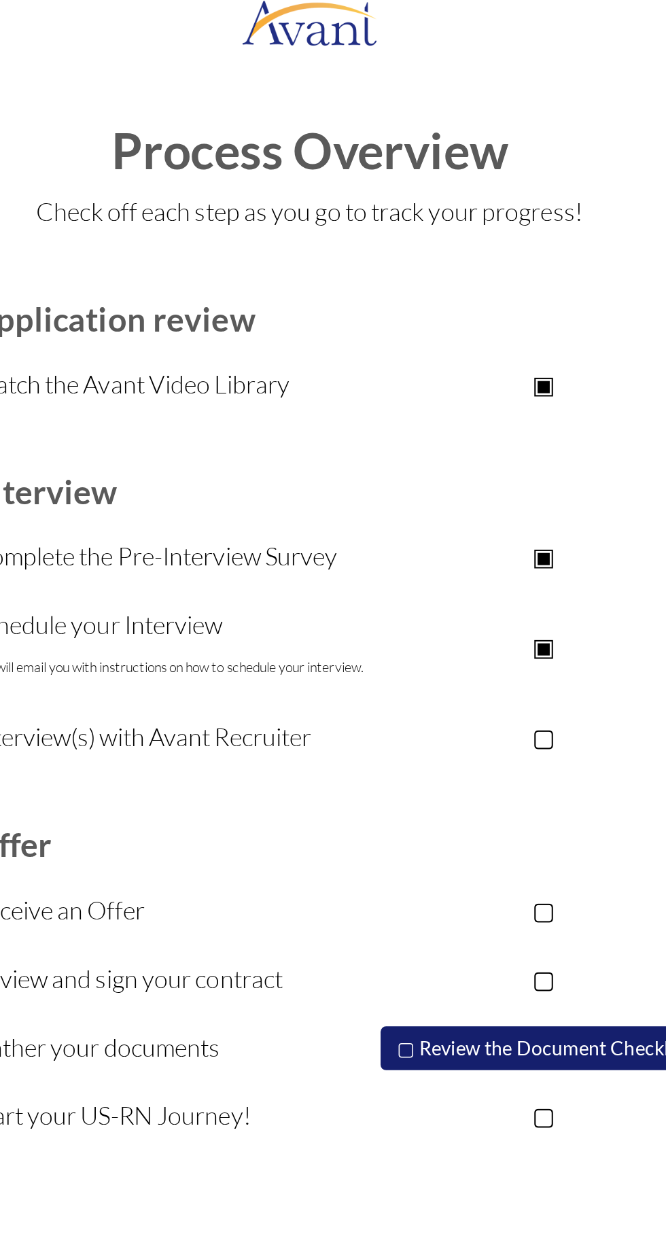
click at [474, 383] on p "▢" at bounding box center [450, 379] width 172 height 19
click at [457, 386] on p "▣" at bounding box center [450, 379] width 172 height 19
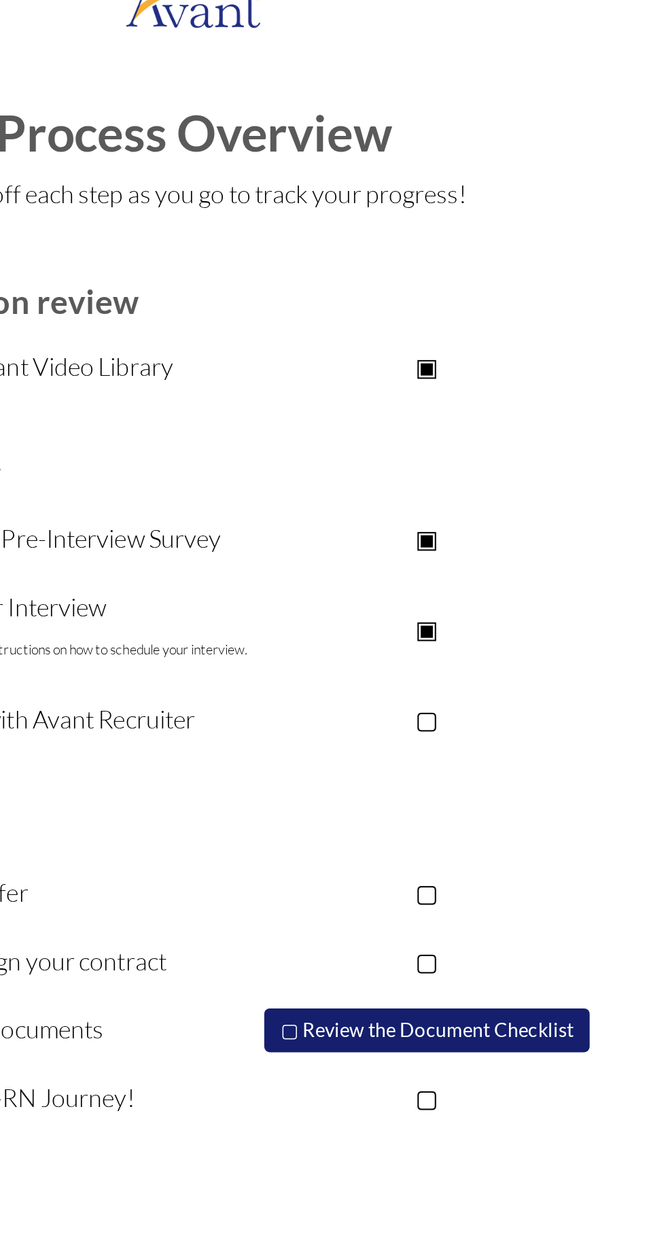
click at [451, 332] on p "▣" at bounding box center [450, 334] width 172 height 19
click at [460, 338] on p "▢" at bounding box center [450, 334] width 172 height 19
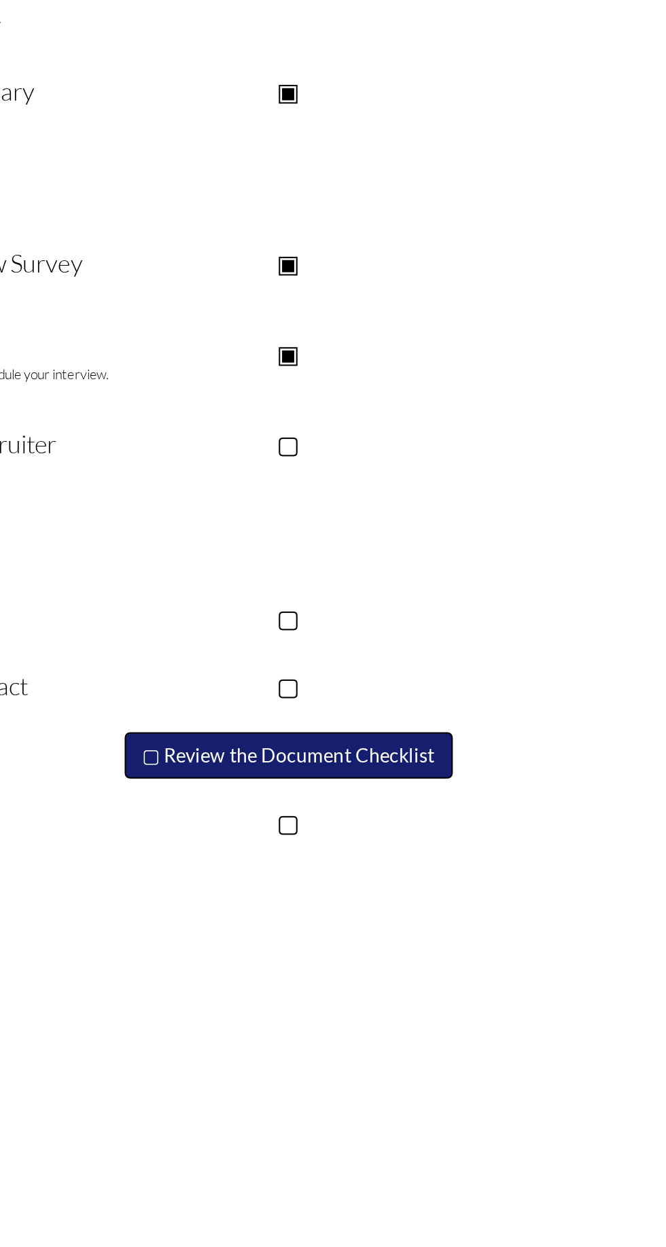
click at [487, 528] on button "▢ Review the Document Checklist" at bounding box center [449, 534] width 163 height 23
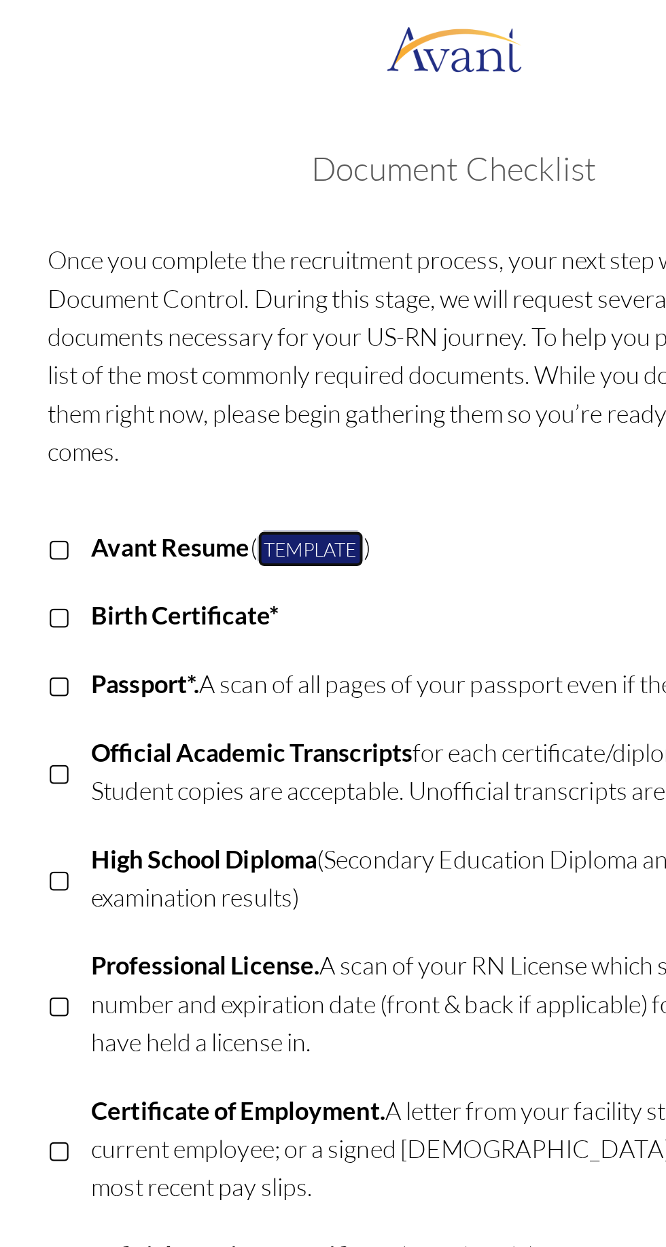
click at [256, 281] on link "Template" at bounding box center [261, 273] width 53 height 18
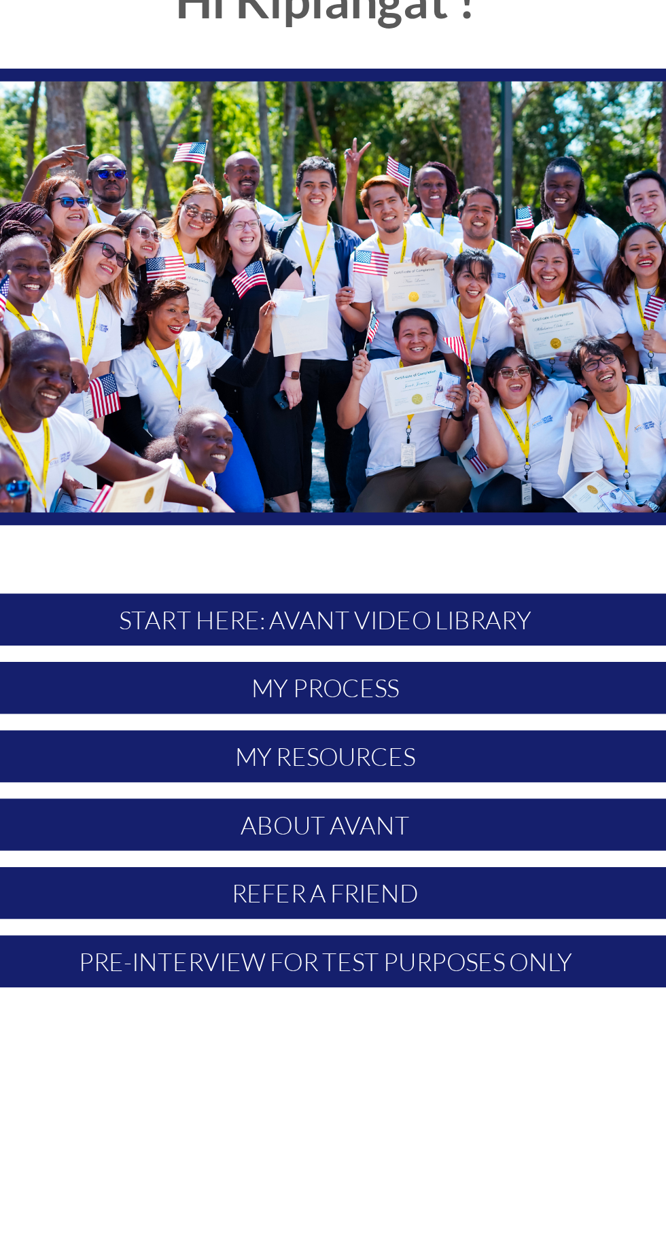
click at [350, 572] on p "Pre-Interview for test purposes only" at bounding box center [333, 566] width 404 height 26
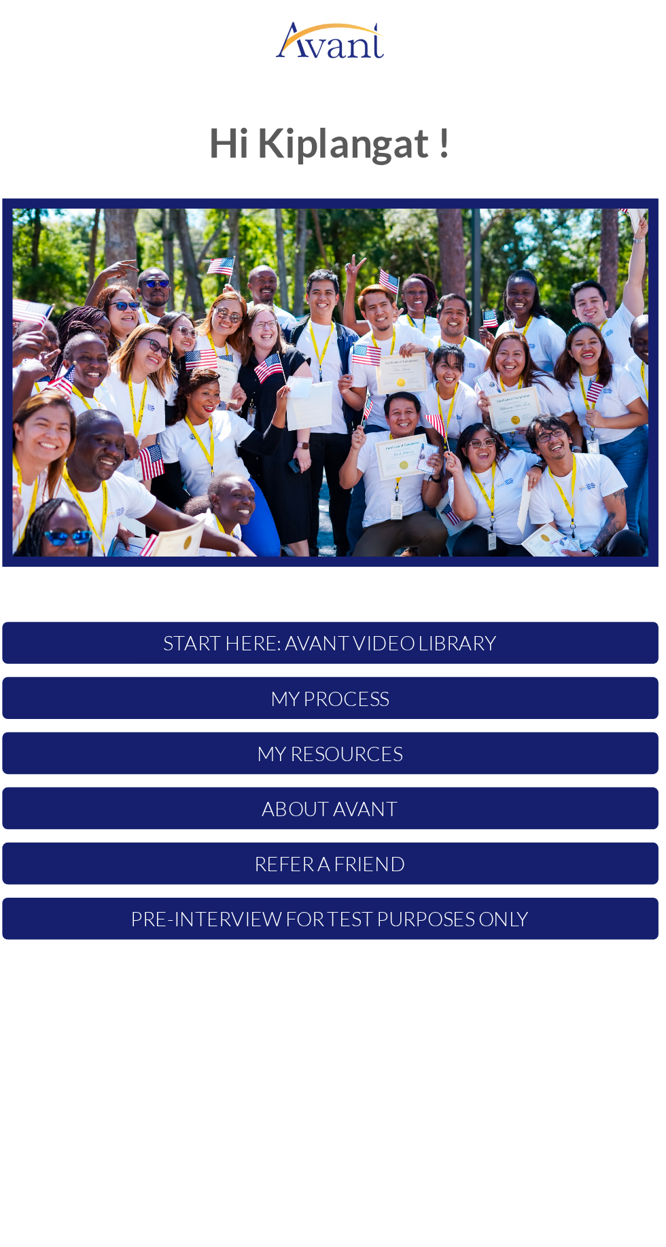
click at [428, 427] on p "My Process" at bounding box center [333, 430] width 404 height 26
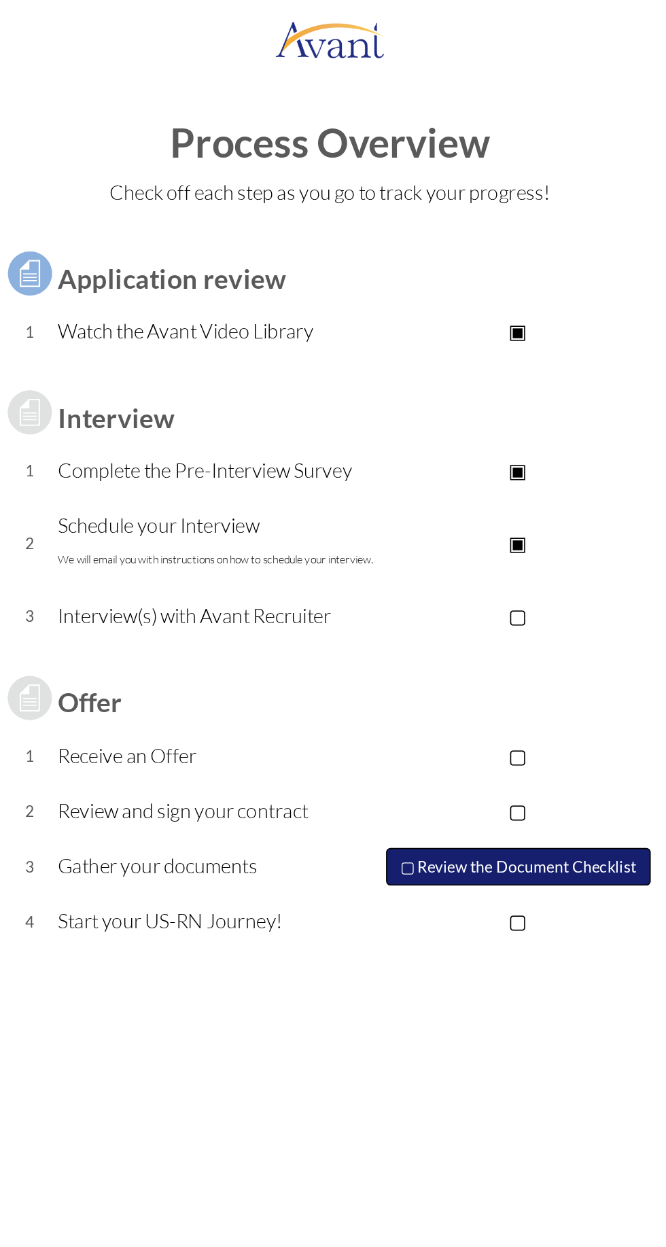
click at [460, 534] on button "▢ Review the Document Checklist" at bounding box center [449, 534] width 163 height 23
